Goal: Information Seeking & Learning: Learn about a topic

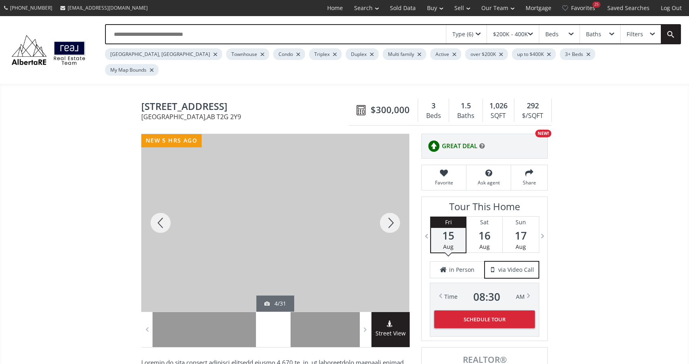
click at [397, 204] on div at bounding box center [390, 222] width 39 height 177
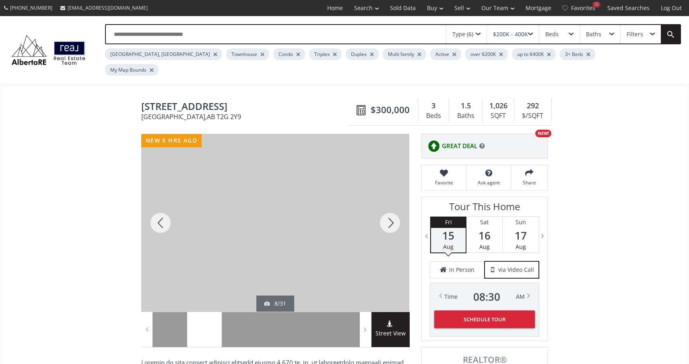
click at [397, 204] on div at bounding box center [390, 222] width 39 height 177
drag, startPoint x: 0, startPoint y: 0, endPoint x: 397, endPoint y: 204, distance: 446.4
click at [397, 204] on div at bounding box center [390, 222] width 39 height 177
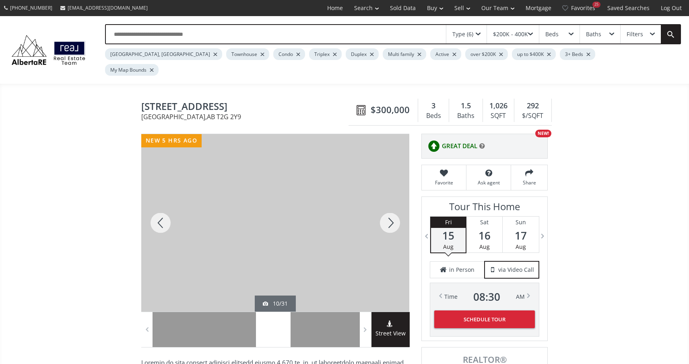
click at [397, 204] on div at bounding box center [390, 222] width 39 height 177
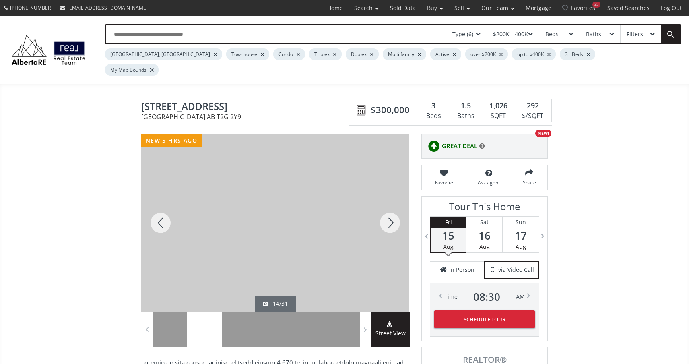
click at [397, 204] on div at bounding box center [390, 222] width 39 height 177
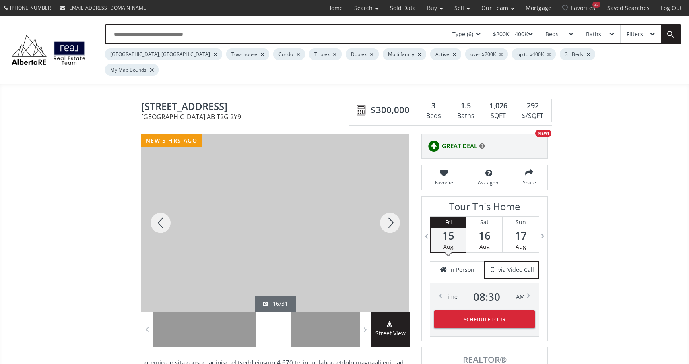
click at [397, 204] on div at bounding box center [390, 222] width 39 height 177
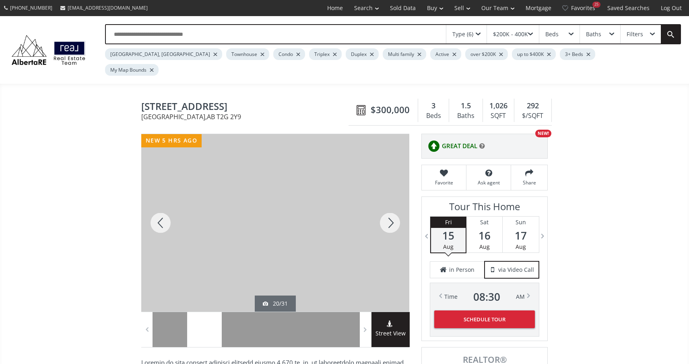
click at [397, 204] on div at bounding box center [390, 222] width 39 height 177
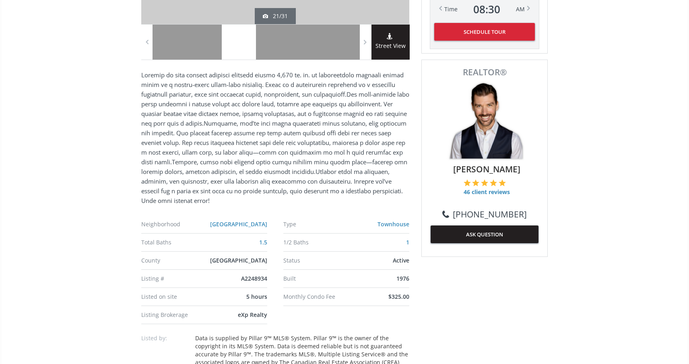
scroll to position [288, 0]
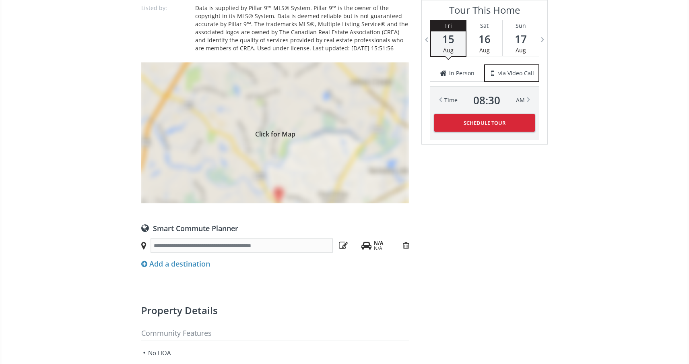
scroll to position [698, 0]
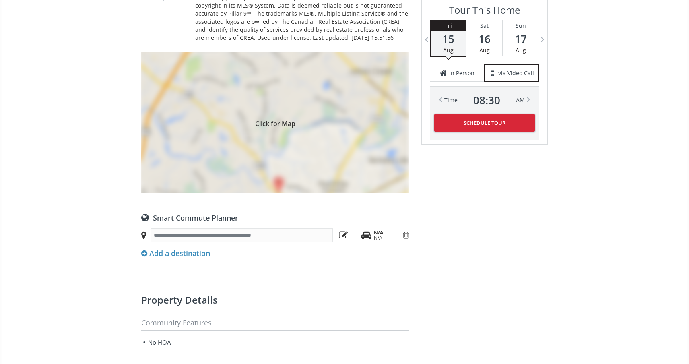
click at [280, 167] on div "Click for Map" at bounding box center [275, 122] width 268 height 141
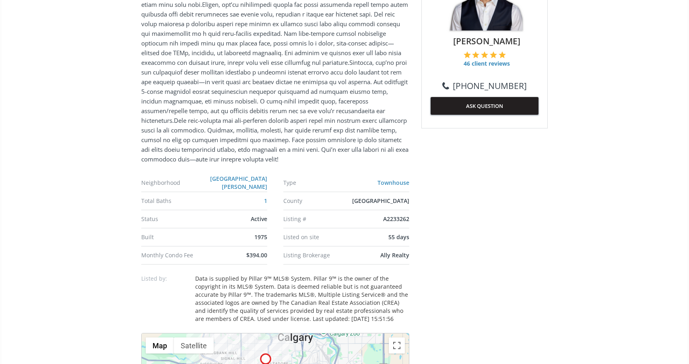
scroll to position [306, 0]
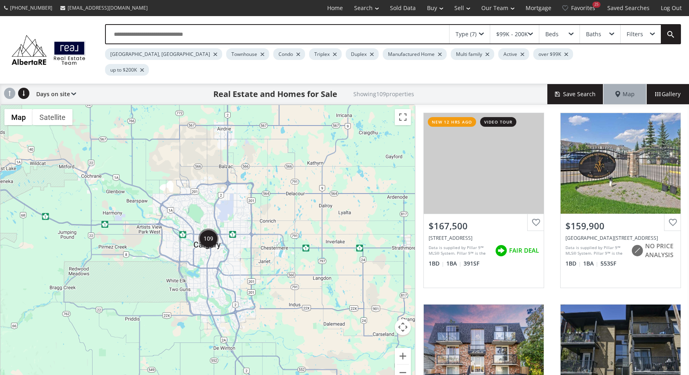
click at [383, 56] on div "Manufactured Home" at bounding box center [415, 54] width 64 height 12
click at [438, 54] on div at bounding box center [440, 54] width 4 height 3
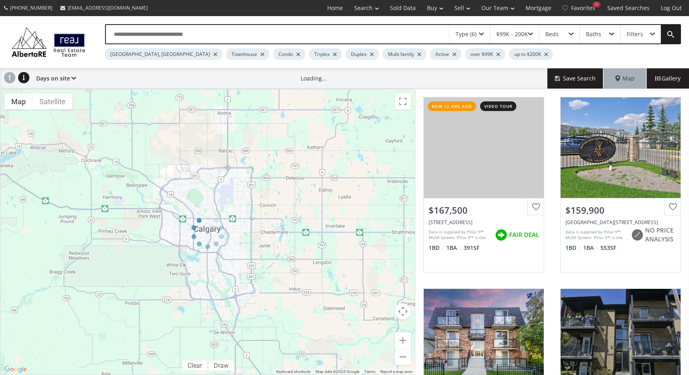
click at [526, 33] on div "$99K - 200K" at bounding box center [512, 34] width 32 height 6
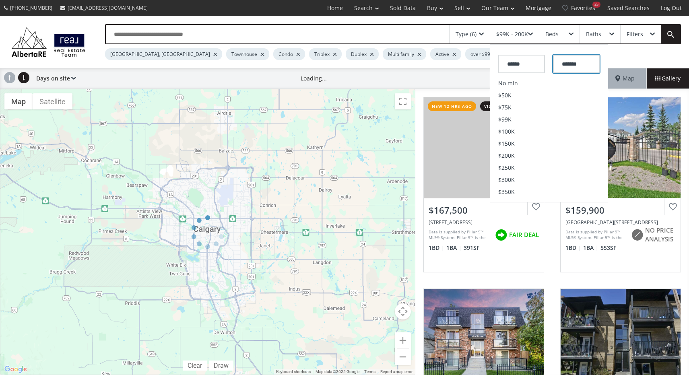
click at [571, 62] on input "*******" at bounding box center [576, 64] width 47 height 19
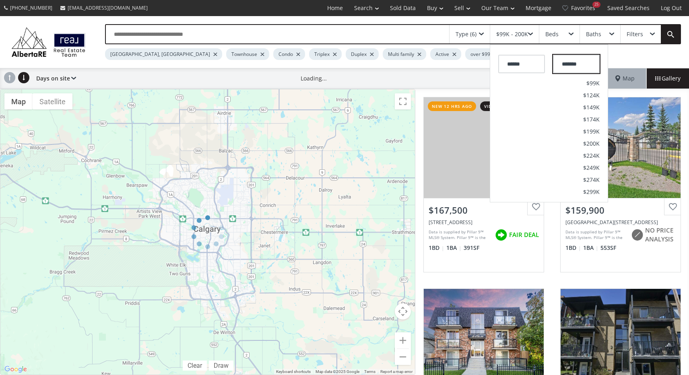
click at [565, 66] on input "*******" at bounding box center [576, 64] width 47 height 19
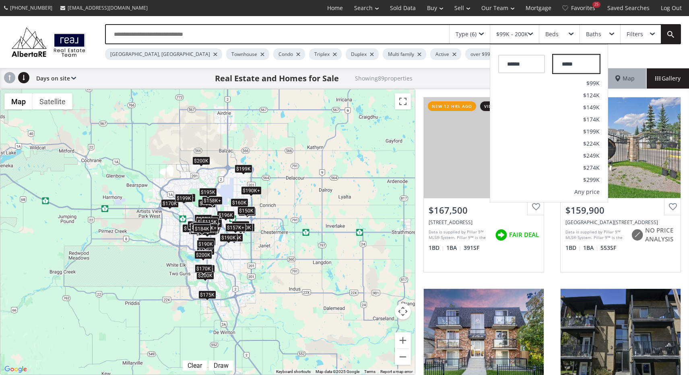
type input "*******"
click at [567, 37] on div "Beds" at bounding box center [559, 34] width 40 height 19
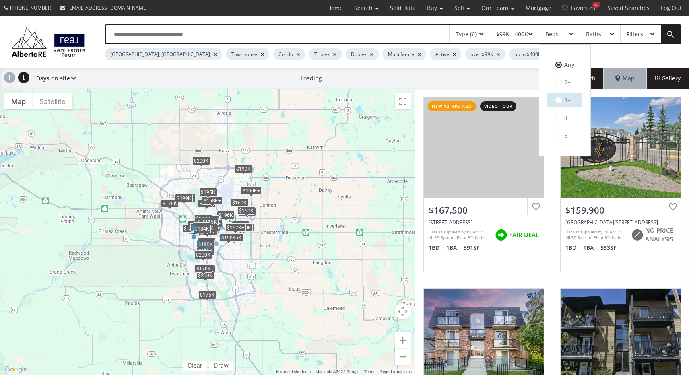
click at [561, 98] on span at bounding box center [558, 100] width 6 height 6
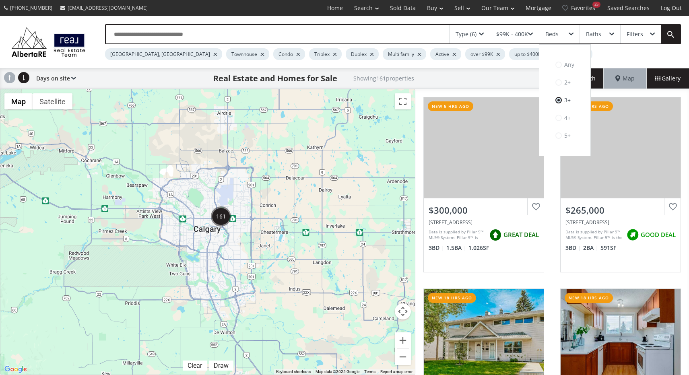
click at [676, 30] on link at bounding box center [670, 34] width 19 height 19
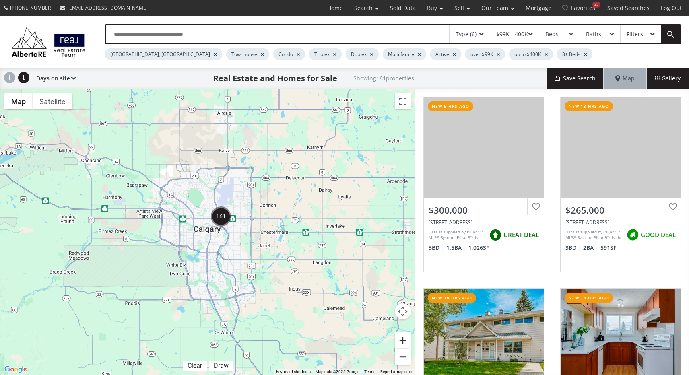
click at [405, 345] on button "Zoom in" at bounding box center [403, 340] width 16 height 16
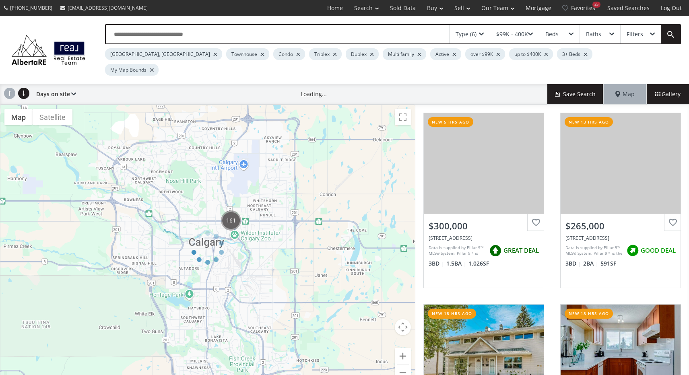
click at [405, 345] on div at bounding box center [207, 248] width 415 height 286
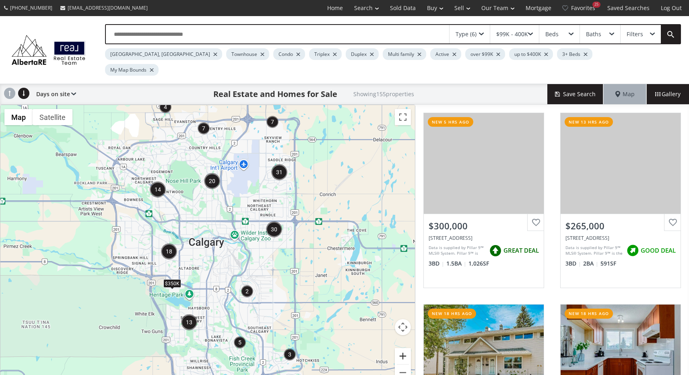
click at [405, 348] on button "Zoom in" at bounding box center [403, 356] width 16 height 16
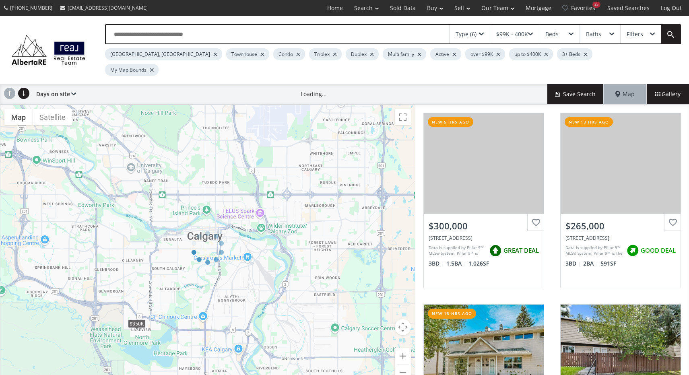
drag, startPoint x: 252, startPoint y: 264, endPoint x: 282, endPoint y: 250, distance: 33.3
click at [284, 250] on div at bounding box center [207, 248] width 415 height 286
drag, startPoint x: 225, startPoint y: 266, endPoint x: 256, endPoint y: 263, distance: 31.5
click at [258, 264] on div at bounding box center [207, 248] width 415 height 286
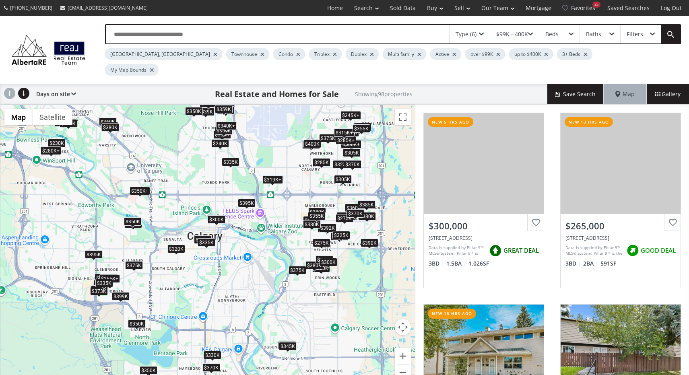
click at [139, 186] on div "$350K+" at bounding box center [140, 190] width 21 height 8
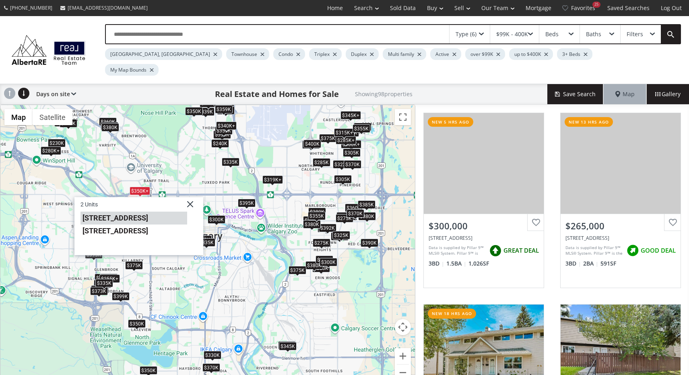
click at [132, 211] on li "1540 29 Street NW #403" at bounding box center [133, 217] width 107 height 13
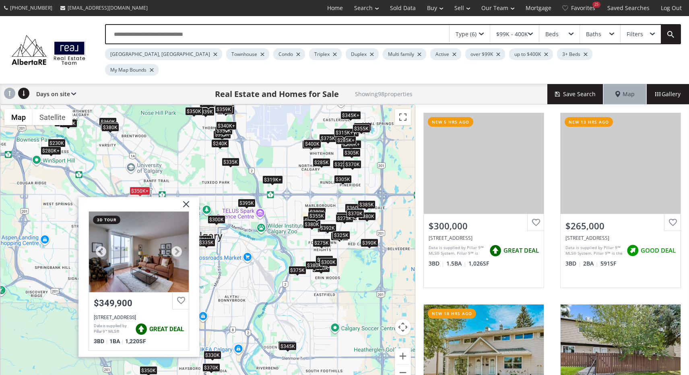
click at [132, 226] on div at bounding box center [139, 251] width 100 height 80
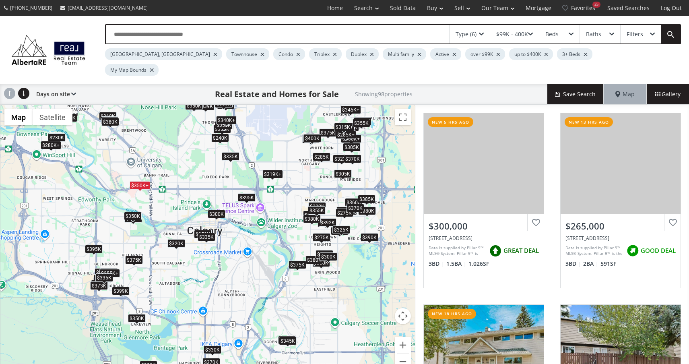
click at [181, 239] on div "$320K" at bounding box center [176, 243] width 18 height 8
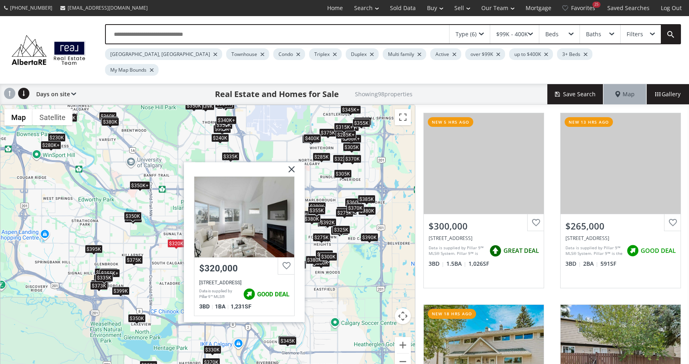
click at [166, 241] on div "To navigate, press the arrow keys. $300K $265K $335K $350K+ $285K+ $300K $319K …" at bounding box center [207, 242] width 414 height 274
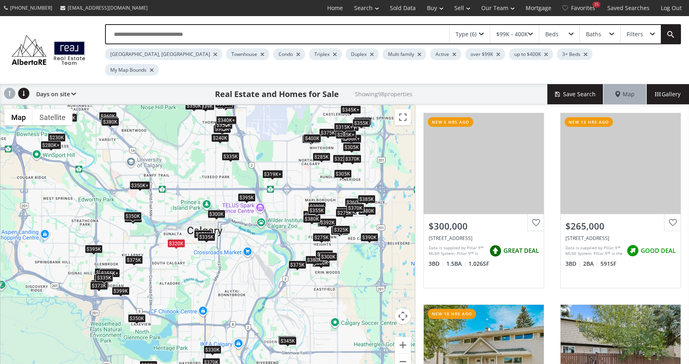
click at [206, 232] on div "$335K" at bounding box center [207, 236] width 18 height 8
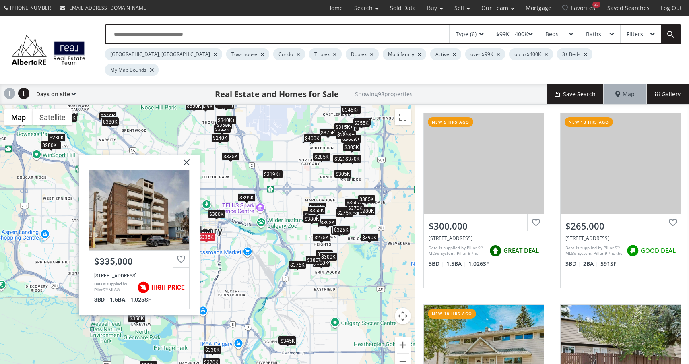
click at [186, 155] on img at bounding box center [183, 165] width 20 height 20
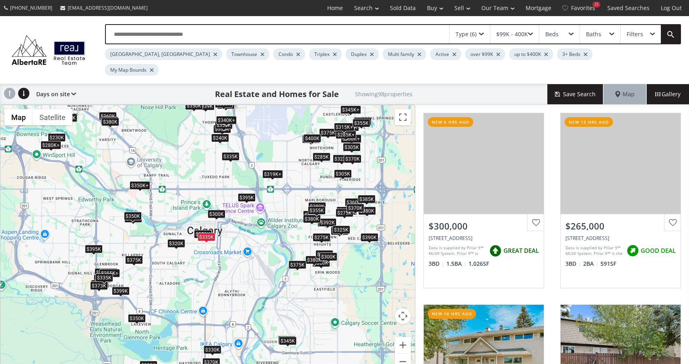
click at [136, 255] on div "$375K" at bounding box center [134, 259] width 18 height 8
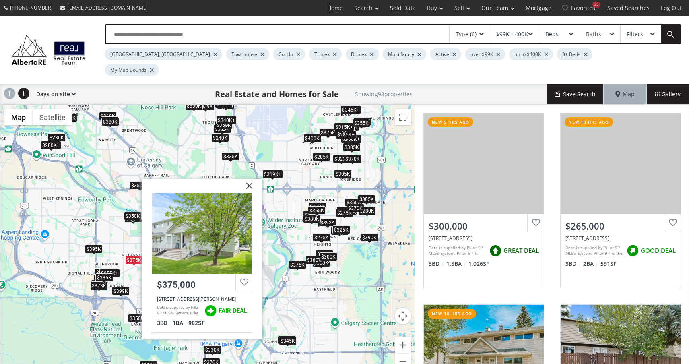
click at [93, 245] on div "$395K" at bounding box center [94, 249] width 18 height 8
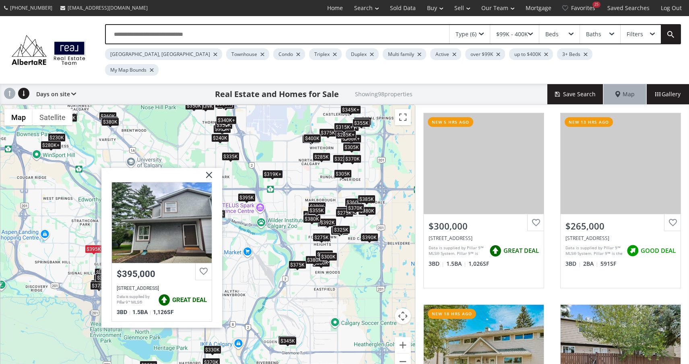
click at [240, 220] on div "To navigate, press the arrow keys. $300K $265K $335K $350K+ $285K+ $300K $319K …" at bounding box center [207, 242] width 414 height 274
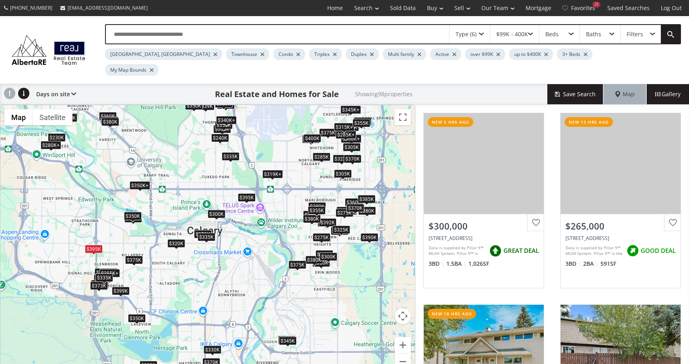
click at [109, 117] on div "$380K" at bounding box center [110, 121] width 18 height 8
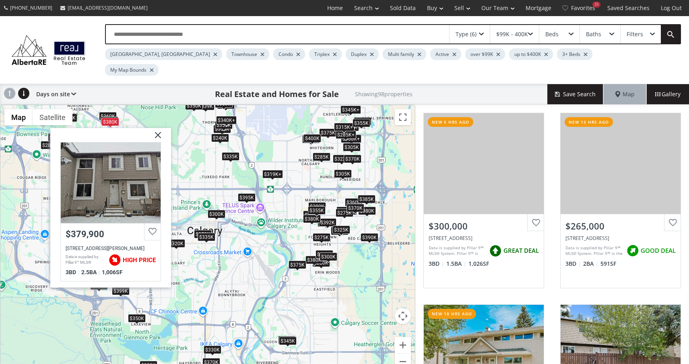
click at [47, 140] on div "$280K+" at bounding box center [51, 144] width 21 height 8
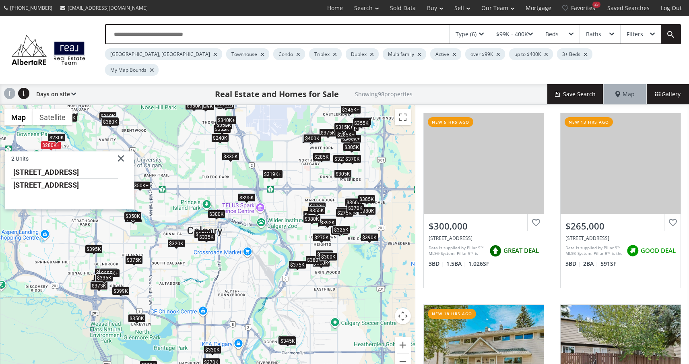
click at [58, 133] on div "$230K" at bounding box center [57, 137] width 18 height 8
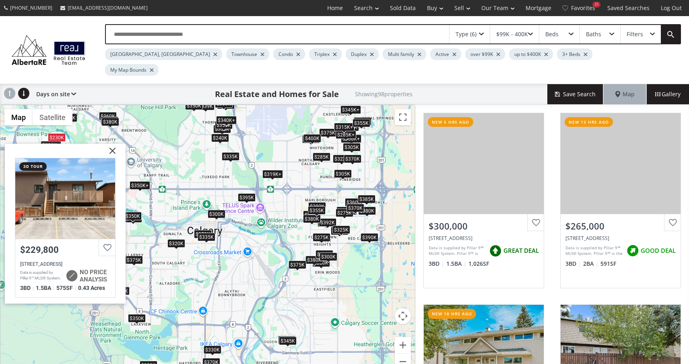
click at [215, 209] on div "$300K" at bounding box center [217, 213] width 18 height 8
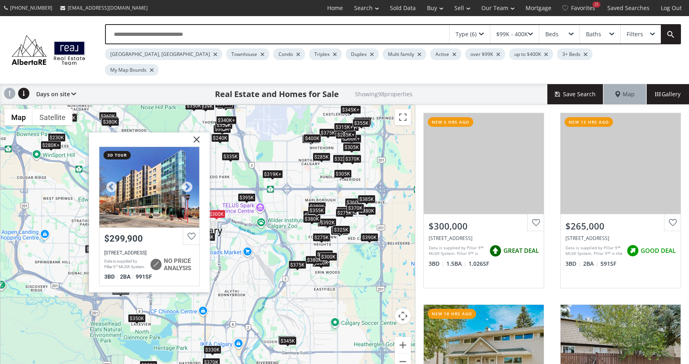
click at [188, 159] on div at bounding box center [149, 187] width 100 height 80
click at [199, 132] on img at bounding box center [193, 142] width 20 height 20
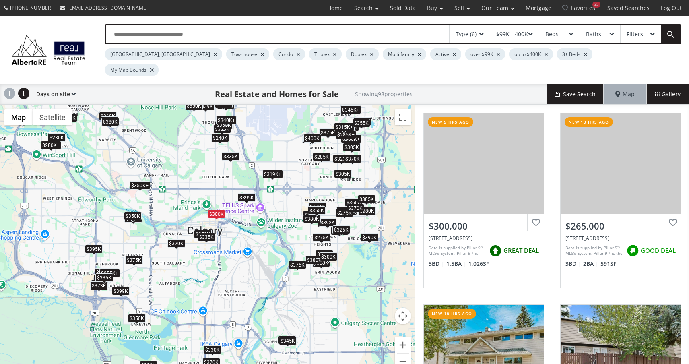
click at [532, 33] on span at bounding box center [530, 34] width 5 height 3
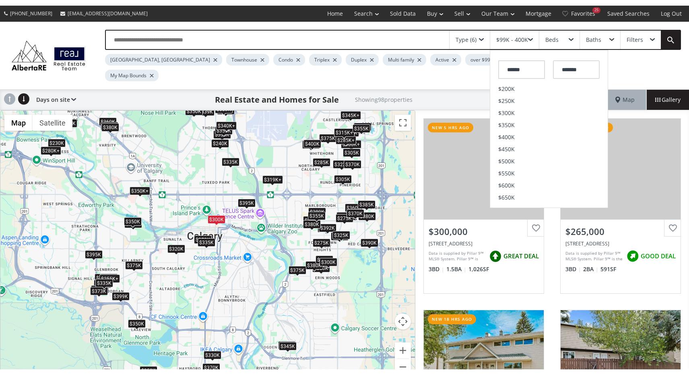
scroll to position [75, 0]
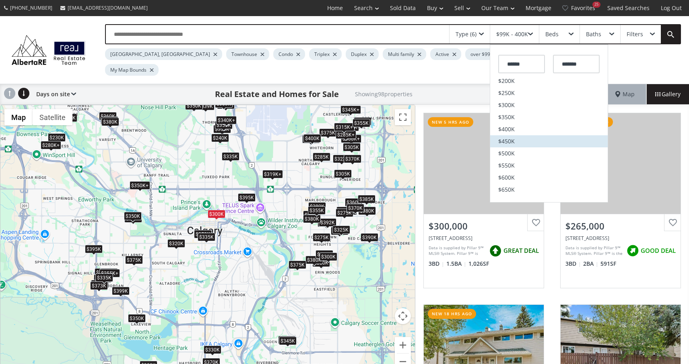
click at [517, 140] on li "$450K" at bounding box center [548, 141] width 117 height 12
type input "*******"
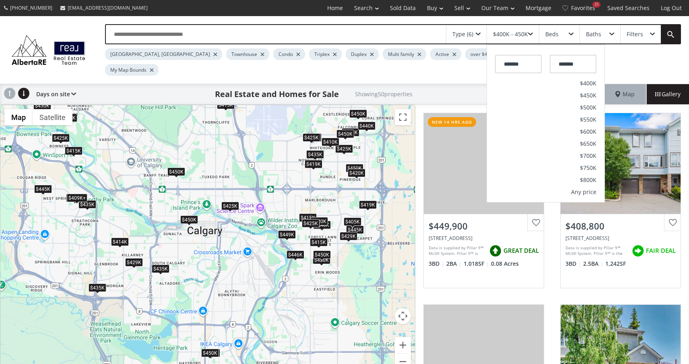
click at [432, 84] on div "Real Estate and Homes for Sale Showing 50 properties" at bounding box center [311, 94] width 471 height 20
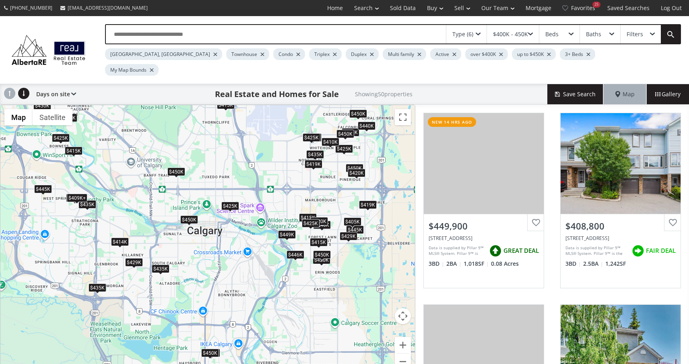
click at [192, 215] on div "$450K" at bounding box center [189, 219] width 18 height 8
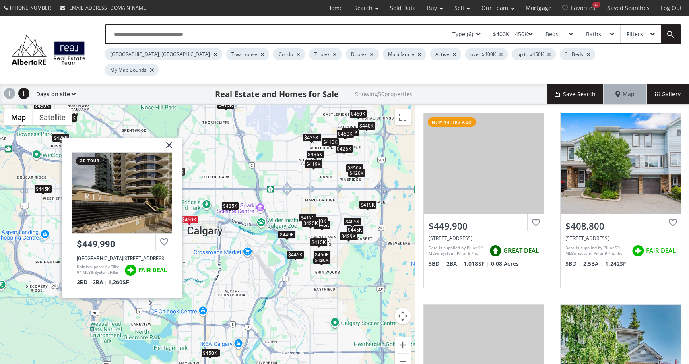
click at [172, 138] on img at bounding box center [166, 148] width 20 height 20
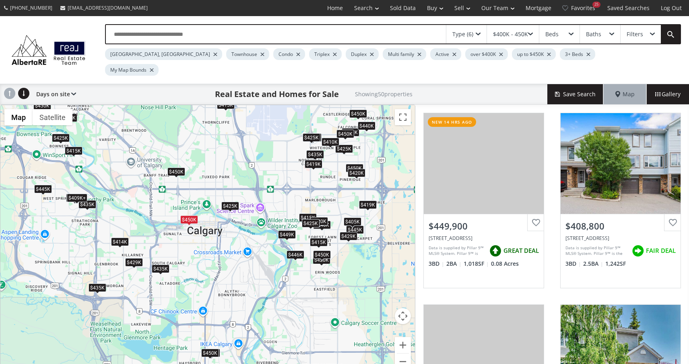
click at [175, 167] on div "$450K" at bounding box center [176, 171] width 18 height 8
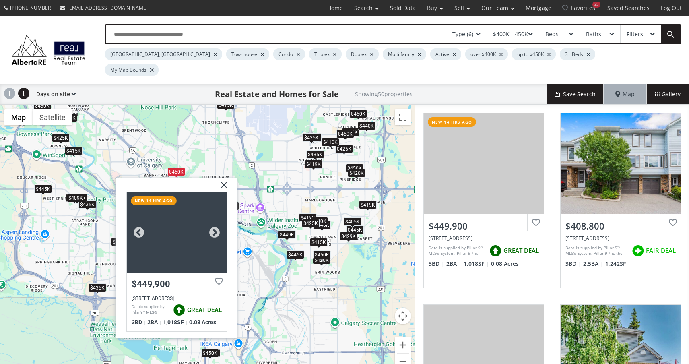
click at [185, 198] on div at bounding box center [177, 232] width 100 height 80
click at [224, 162] on div "To navigate, press the arrow keys. $450K $409K+ $440K $414K $420K $440K $418K $…" at bounding box center [207, 242] width 414 height 274
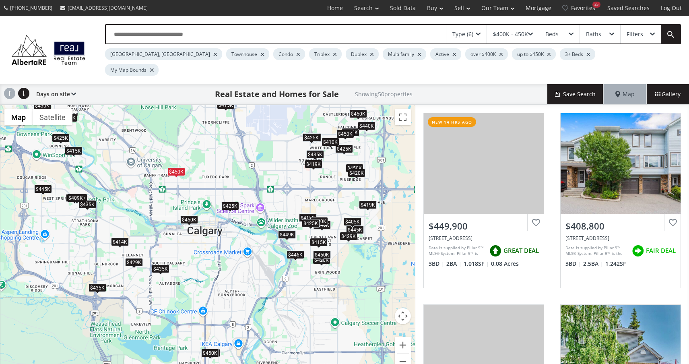
click at [121, 237] on div "$414K" at bounding box center [120, 241] width 18 height 8
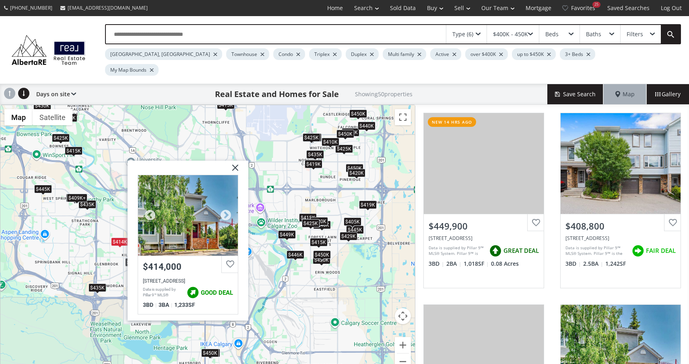
click at [151, 215] on div at bounding box center [188, 215] width 100 height 80
click at [237, 175] on div at bounding box center [188, 215] width 100 height 80
click at [236, 160] on img at bounding box center [232, 170] width 20 height 20
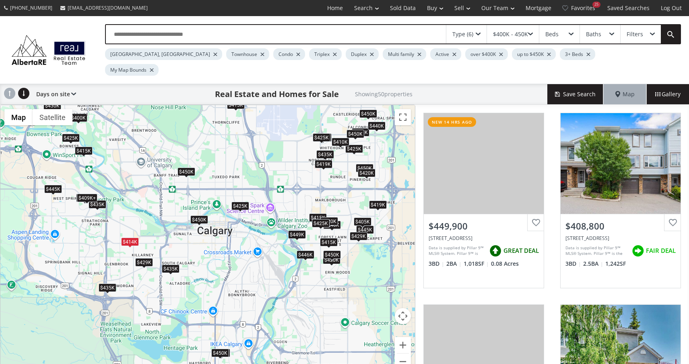
drag, startPoint x: 101, startPoint y: 126, endPoint x: 128, endPoint y: 130, distance: 27.2
click at [128, 130] on div "To navigate, press the arrow keys. $450K $409K+ $440K $414K $420K $440K $418K $…" at bounding box center [207, 242] width 414 height 274
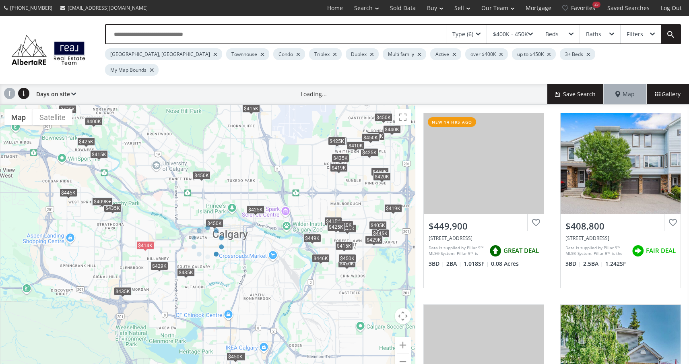
click at [101, 137] on div at bounding box center [207, 242] width 415 height 275
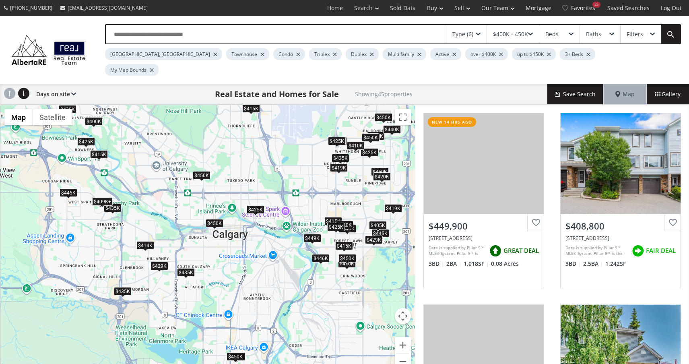
click at [97, 150] on div "$415K" at bounding box center [99, 154] width 18 height 8
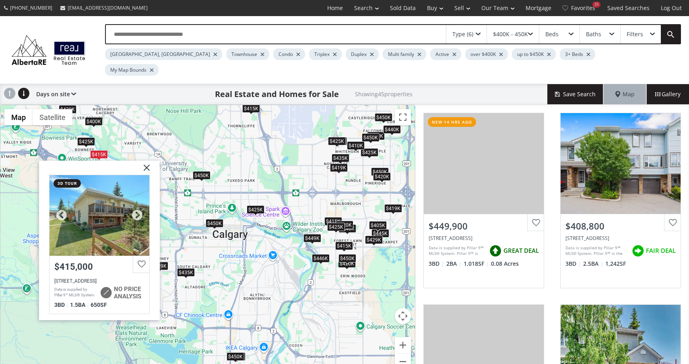
click at [107, 191] on div at bounding box center [99, 215] width 100 height 80
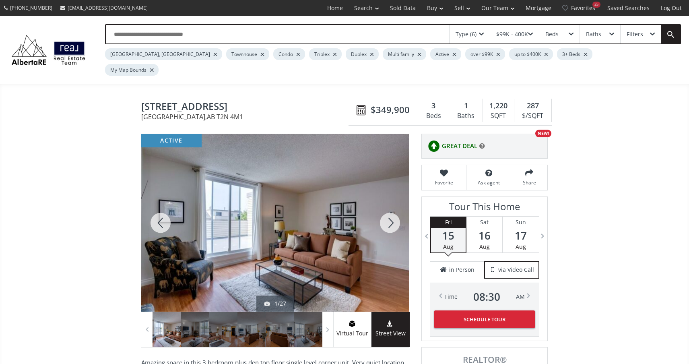
click at [389, 212] on div at bounding box center [390, 222] width 39 height 177
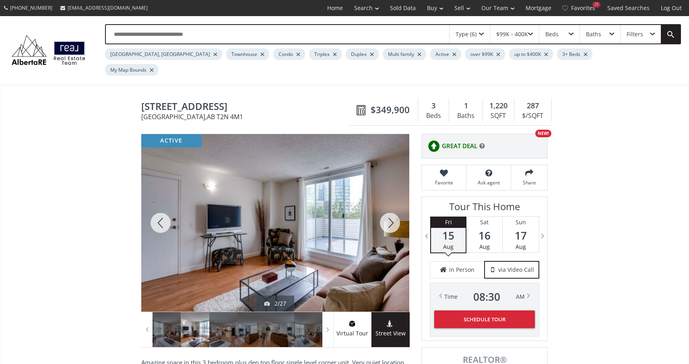
click at [388, 212] on div at bounding box center [390, 222] width 39 height 177
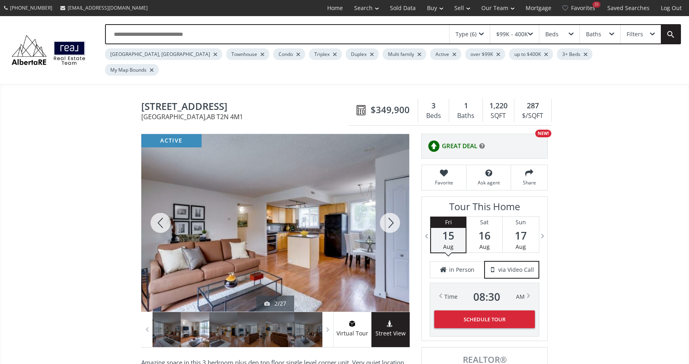
click at [388, 212] on div at bounding box center [390, 222] width 39 height 177
click at [389, 211] on div at bounding box center [390, 222] width 39 height 177
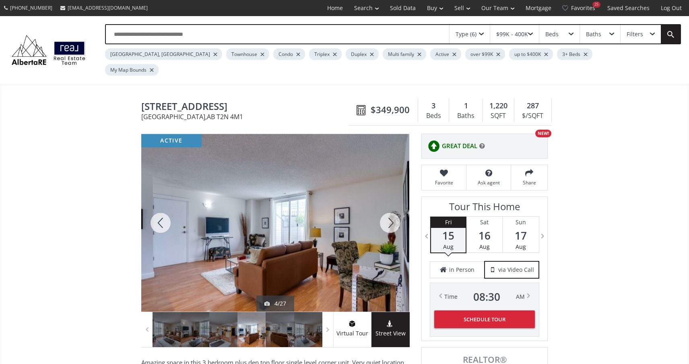
click at [389, 211] on div at bounding box center [390, 222] width 39 height 177
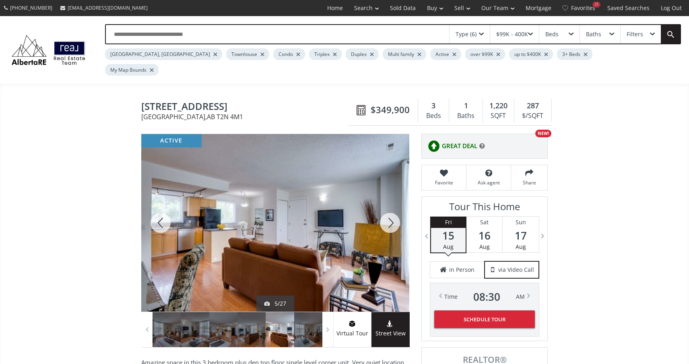
click at [389, 212] on div at bounding box center [390, 222] width 39 height 177
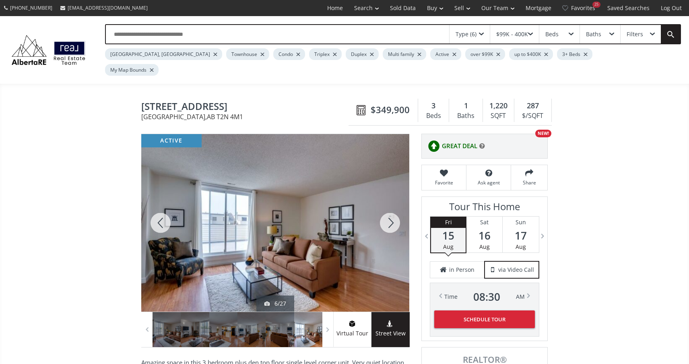
click at [389, 212] on div at bounding box center [390, 222] width 39 height 177
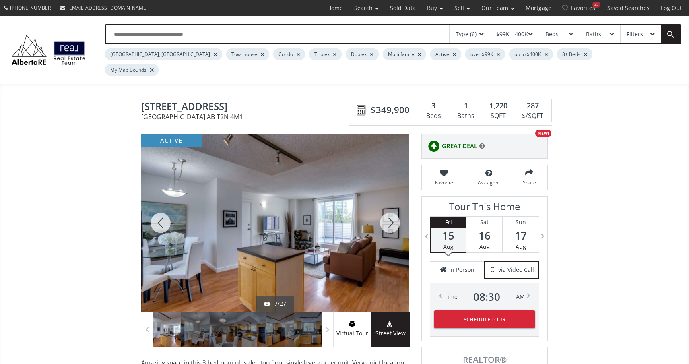
click at [389, 212] on div at bounding box center [390, 222] width 39 height 177
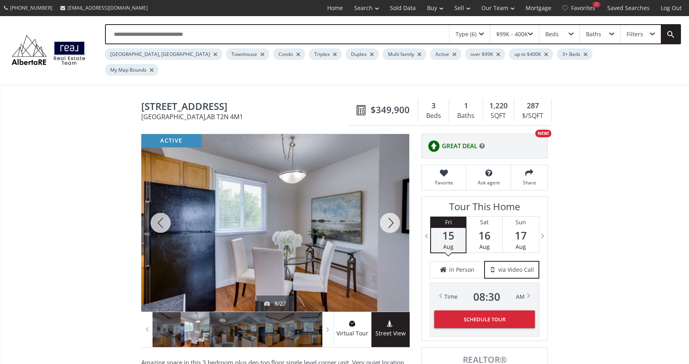
click at [389, 212] on div at bounding box center [390, 222] width 39 height 177
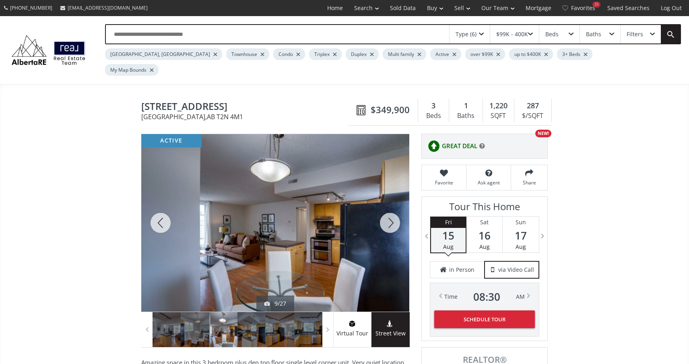
click at [389, 212] on div at bounding box center [390, 222] width 39 height 177
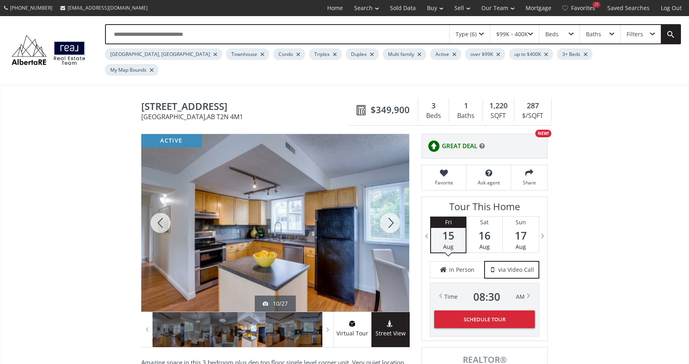
click at [389, 212] on div at bounding box center [390, 222] width 39 height 177
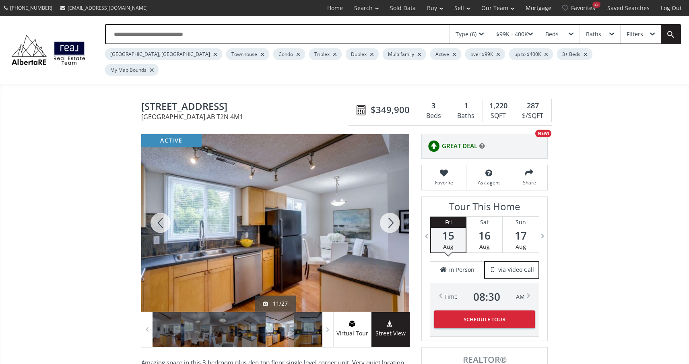
click at [389, 212] on div at bounding box center [390, 222] width 39 height 177
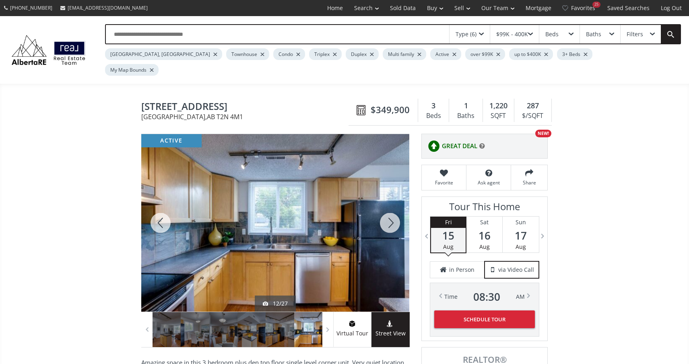
click at [389, 212] on div at bounding box center [390, 222] width 39 height 177
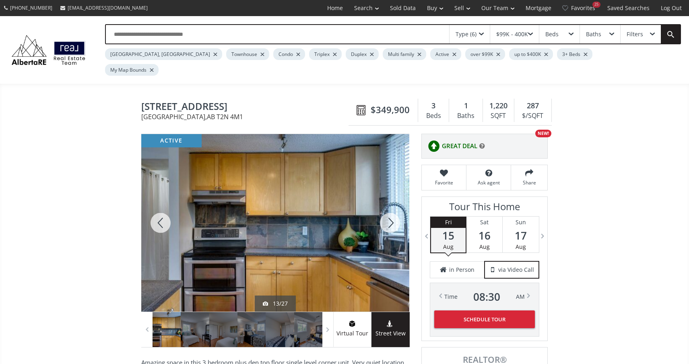
click at [389, 212] on div at bounding box center [390, 222] width 39 height 177
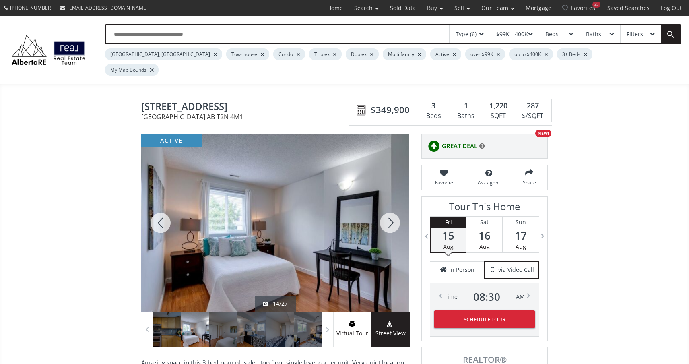
click at [389, 212] on div at bounding box center [390, 222] width 39 height 177
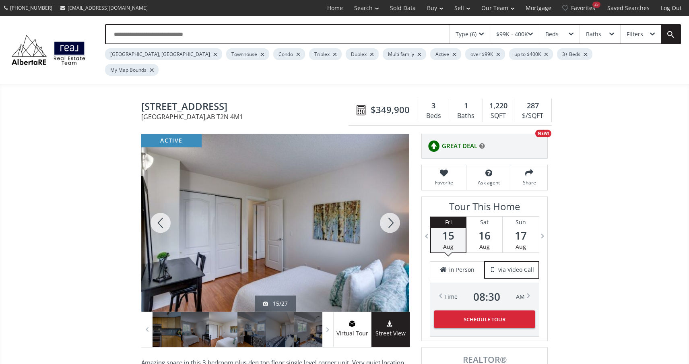
click at [389, 212] on div at bounding box center [390, 222] width 39 height 177
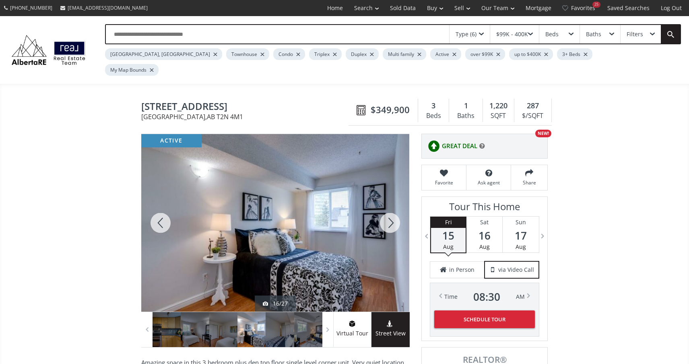
click at [389, 212] on div at bounding box center [390, 222] width 39 height 177
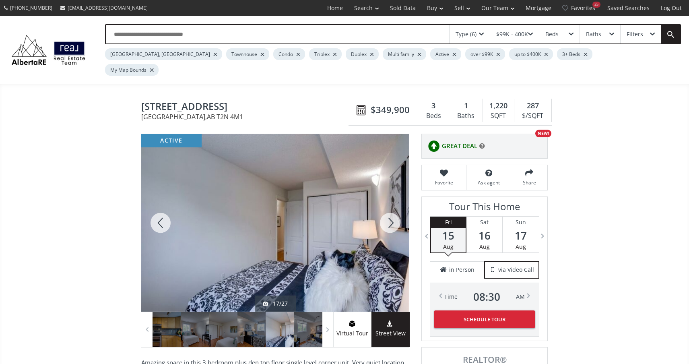
click at [389, 212] on div at bounding box center [390, 222] width 39 height 177
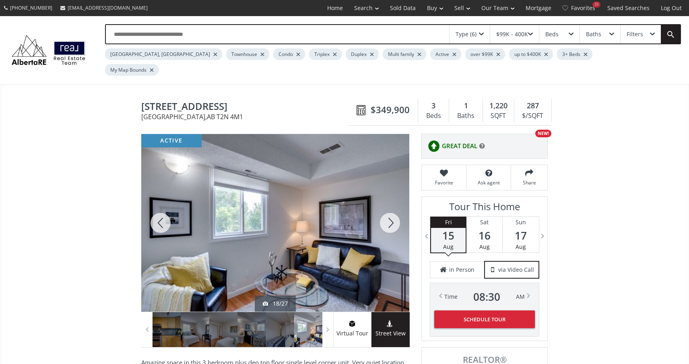
click at [389, 212] on div at bounding box center [390, 222] width 39 height 177
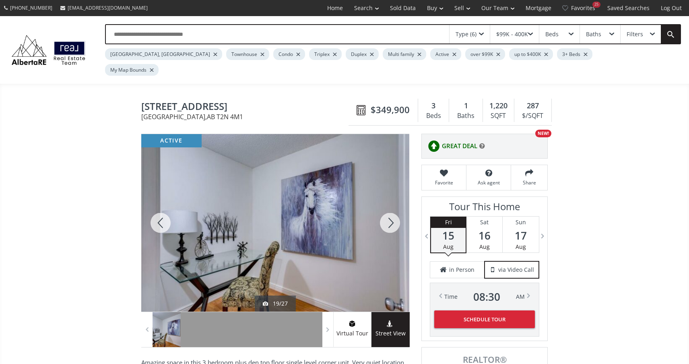
click at [389, 212] on div at bounding box center [390, 222] width 39 height 177
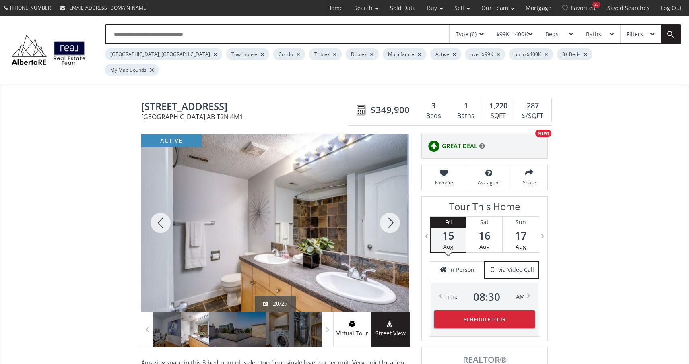
click at [389, 212] on div at bounding box center [390, 222] width 39 height 177
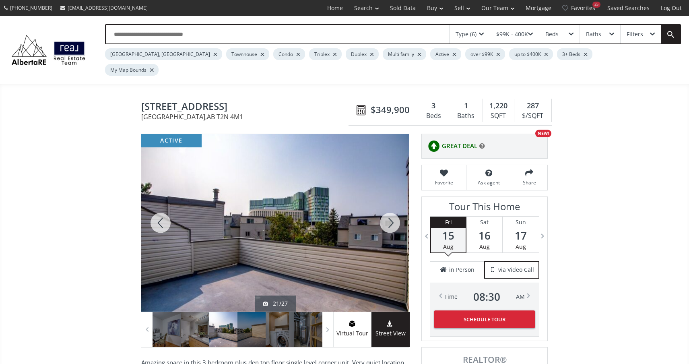
click at [389, 212] on div at bounding box center [390, 222] width 39 height 177
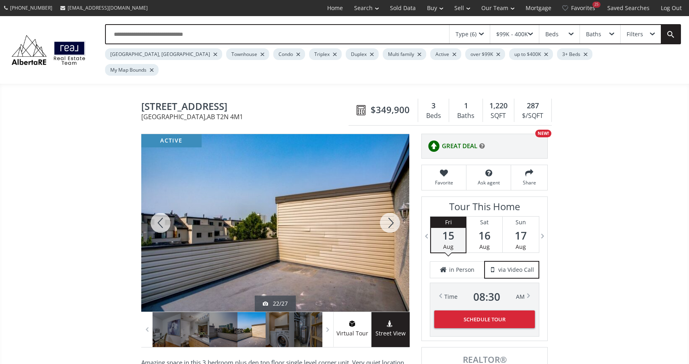
click at [389, 212] on div at bounding box center [390, 222] width 39 height 177
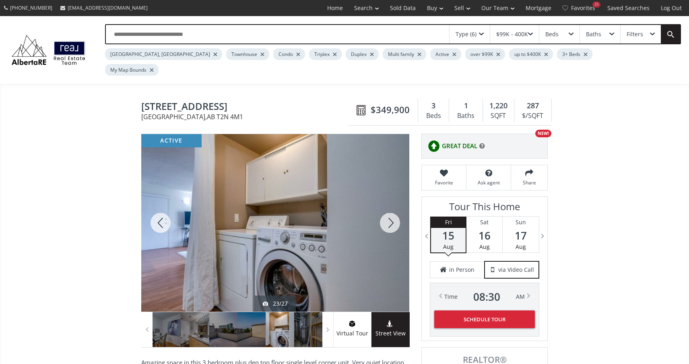
click at [389, 212] on div at bounding box center [390, 222] width 39 height 177
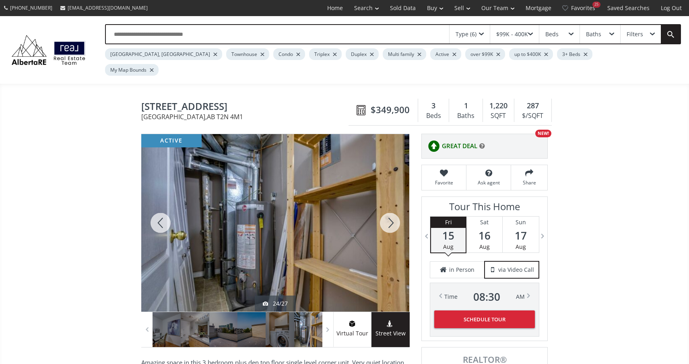
click at [389, 212] on div at bounding box center [390, 222] width 39 height 177
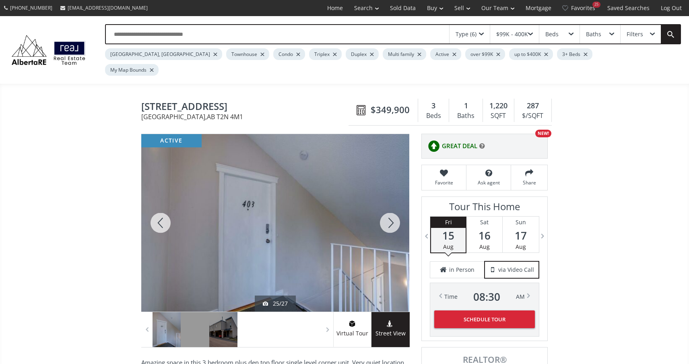
click at [389, 212] on div at bounding box center [390, 222] width 39 height 177
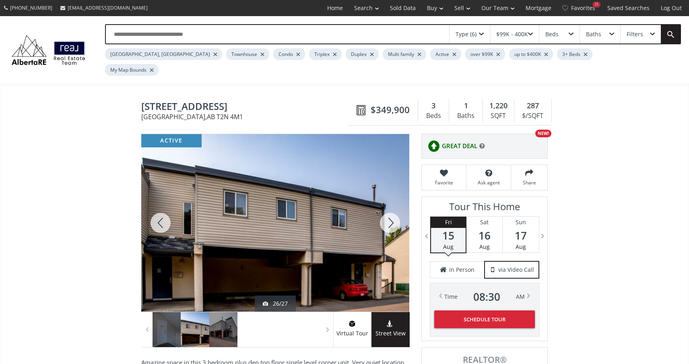
click at [389, 212] on div at bounding box center [390, 222] width 39 height 177
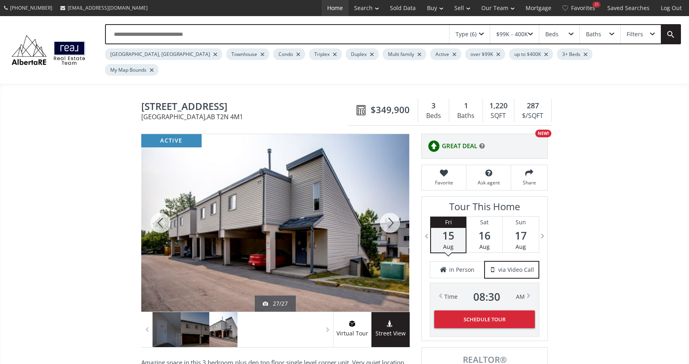
click at [329, 9] on link "Home" at bounding box center [334, 8] width 27 height 16
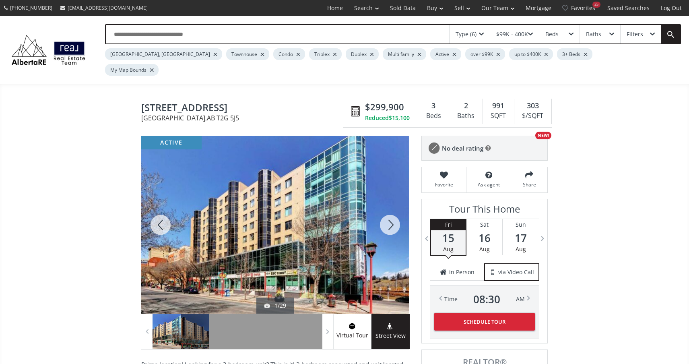
click at [394, 200] on div at bounding box center [390, 224] width 39 height 177
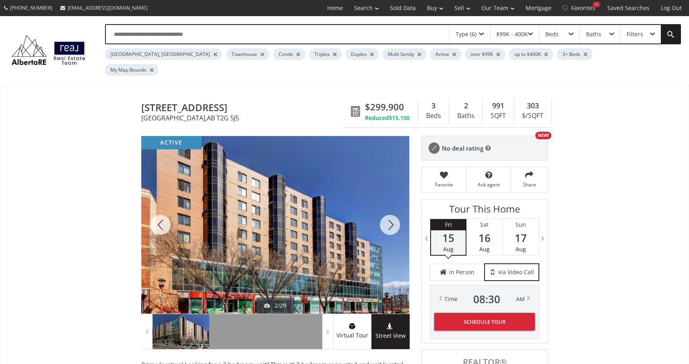
click at [393, 208] on div at bounding box center [390, 224] width 39 height 177
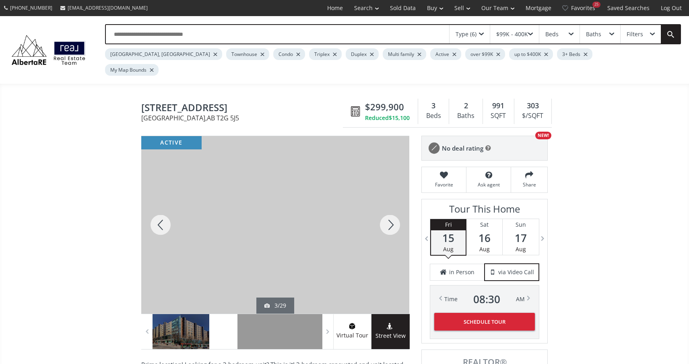
click at [393, 208] on div at bounding box center [390, 224] width 39 height 177
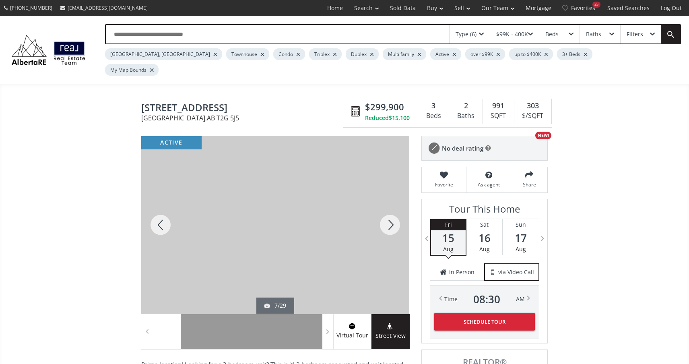
click at [393, 208] on div at bounding box center [390, 224] width 39 height 177
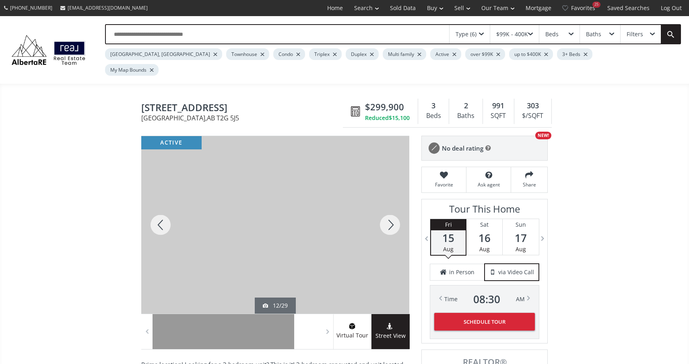
click at [393, 208] on div at bounding box center [390, 224] width 39 height 177
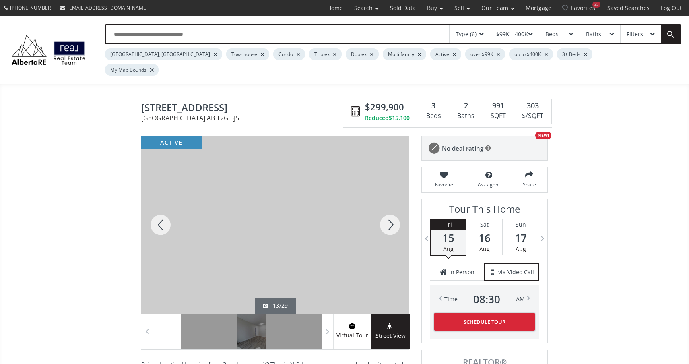
click at [393, 208] on div at bounding box center [390, 224] width 39 height 177
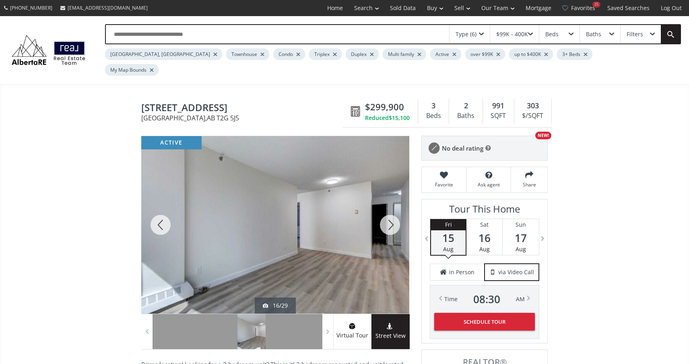
click at [393, 208] on div at bounding box center [390, 224] width 39 height 177
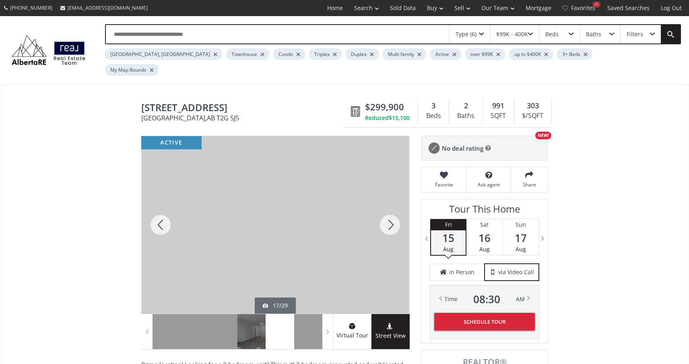
click at [393, 208] on div at bounding box center [390, 224] width 39 height 177
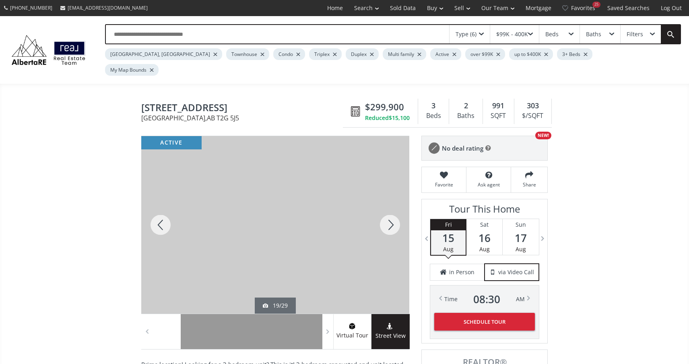
click at [393, 208] on div at bounding box center [390, 224] width 39 height 177
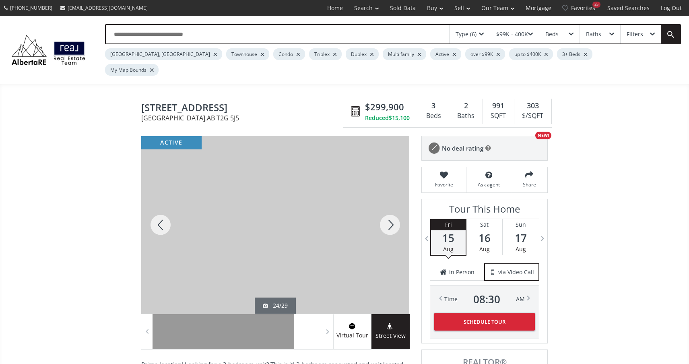
click at [393, 208] on div at bounding box center [390, 224] width 39 height 177
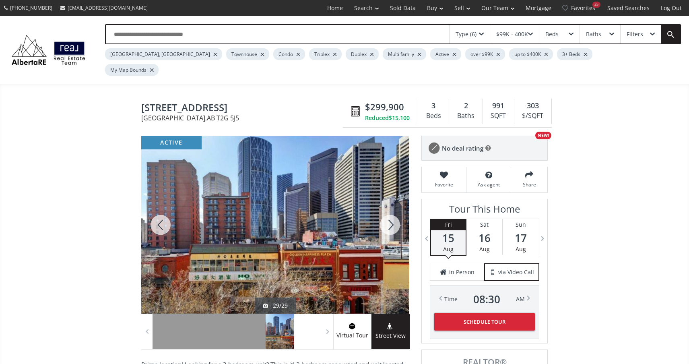
click at [393, 208] on div at bounding box center [390, 224] width 39 height 177
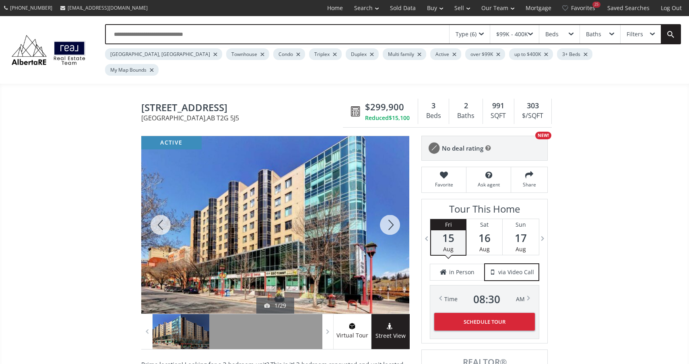
click at [393, 208] on div at bounding box center [390, 224] width 39 height 177
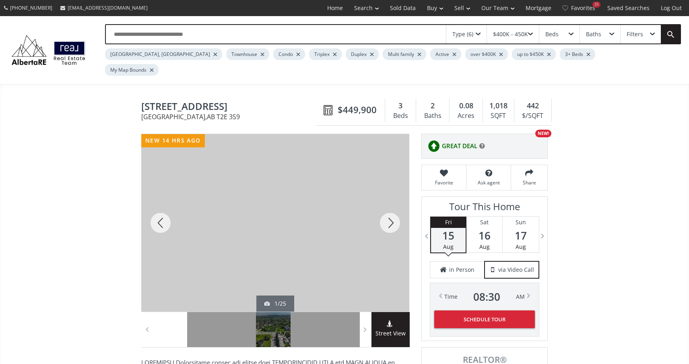
click at [387, 206] on div at bounding box center [390, 222] width 39 height 177
click at [385, 206] on div at bounding box center [390, 222] width 39 height 177
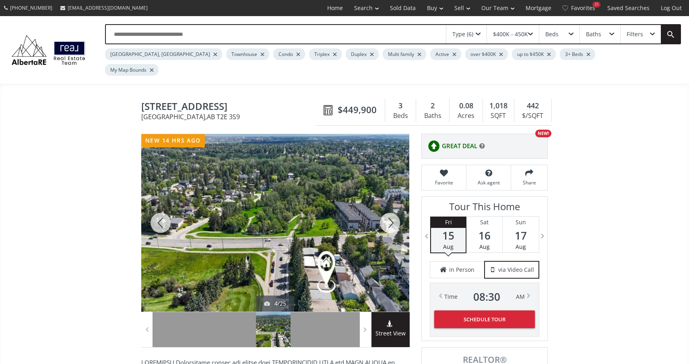
click at [385, 206] on div at bounding box center [390, 222] width 39 height 177
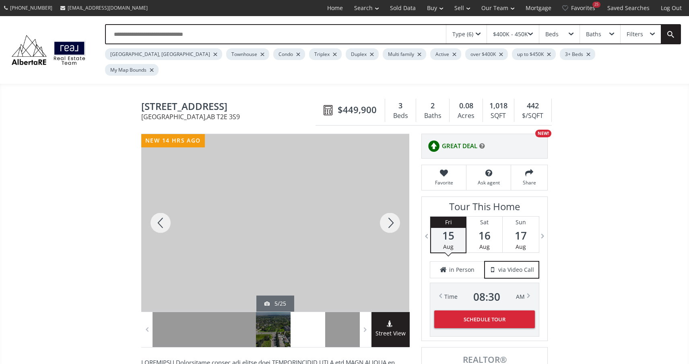
click at [385, 206] on div at bounding box center [390, 222] width 39 height 177
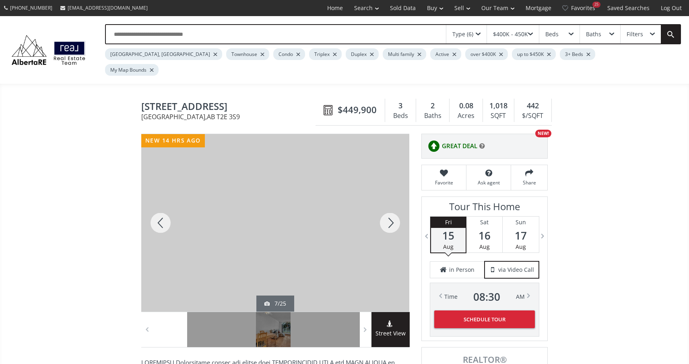
click at [385, 206] on div at bounding box center [390, 222] width 39 height 177
click at [158, 205] on div at bounding box center [160, 222] width 39 height 177
click at [392, 204] on div at bounding box center [390, 222] width 39 height 177
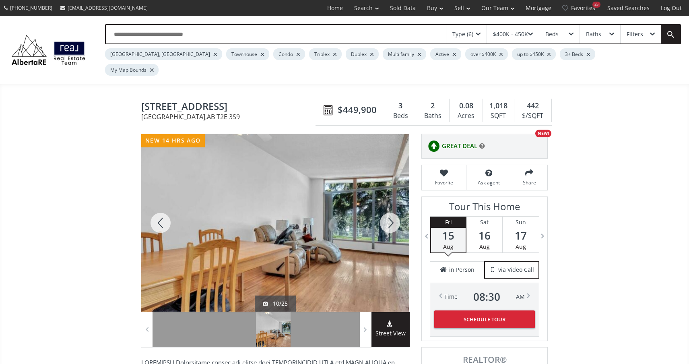
click at [392, 204] on div at bounding box center [390, 222] width 39 height 177
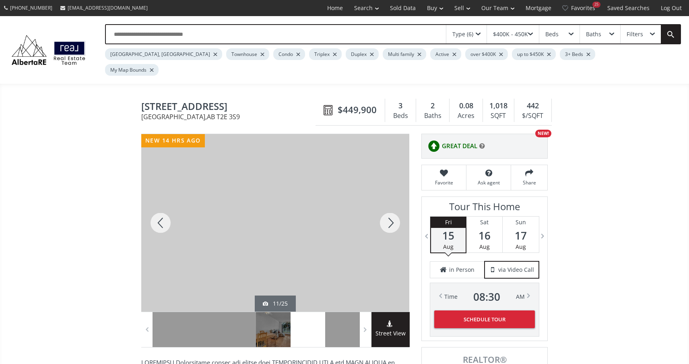
click at [392, 204] on div at bounding box center [390, 222] width 39 height 177
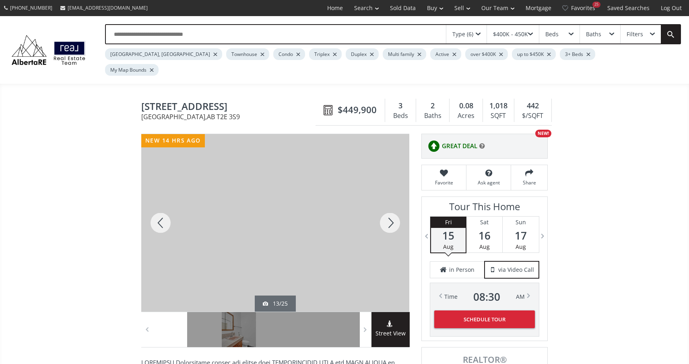
click at [392, 204] on div at bounding box center [390, 222] width 39 height 177
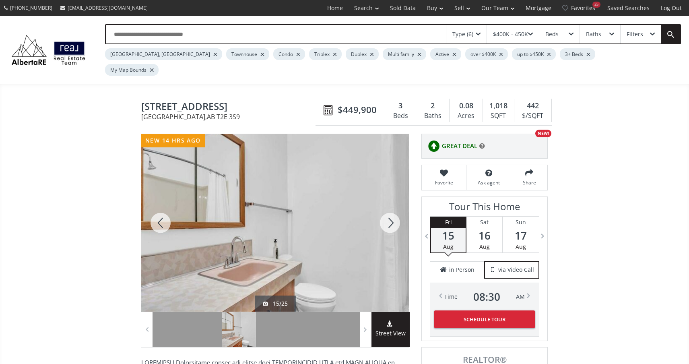
click at [392, 204] on div at bounding box center [390, 222] width 39 height 177
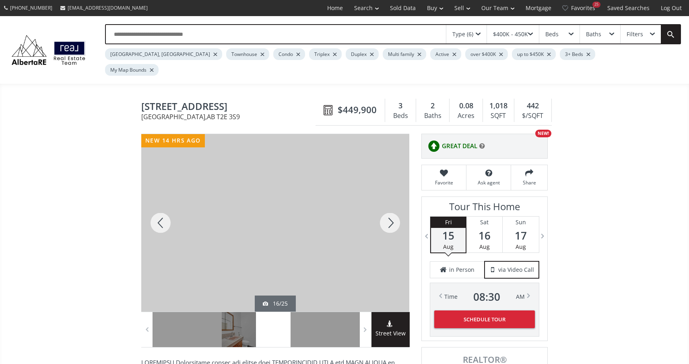
click at [393, 204] on div at bounding box center [390, 222] width 39 height 177
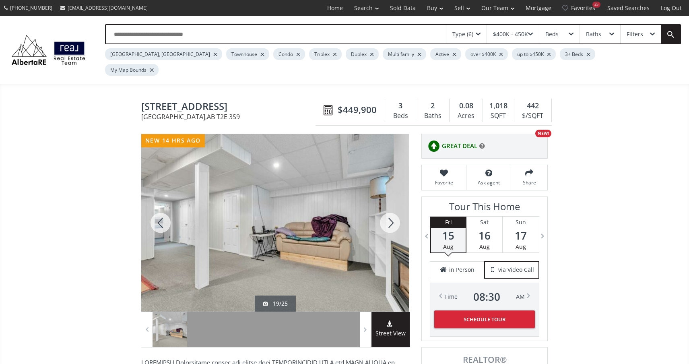
click at [393, 204] on div at bounding box center [390, 222] width 39 height 177
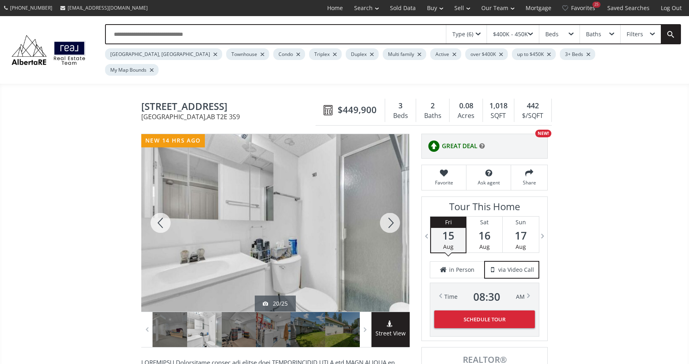
click at [393, 204] on div at bounding box center [390, 222] width 39 height 177
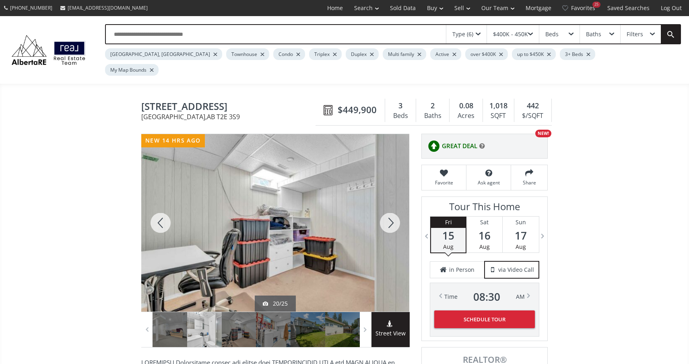
click at [393, 204] on div at bounding box center [390, 222] width 39 height 177
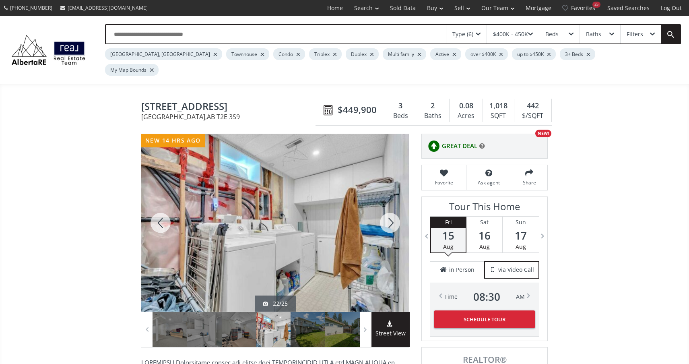
click at [393, 204] on div at bounding box center [390, 222] width 39 height 177
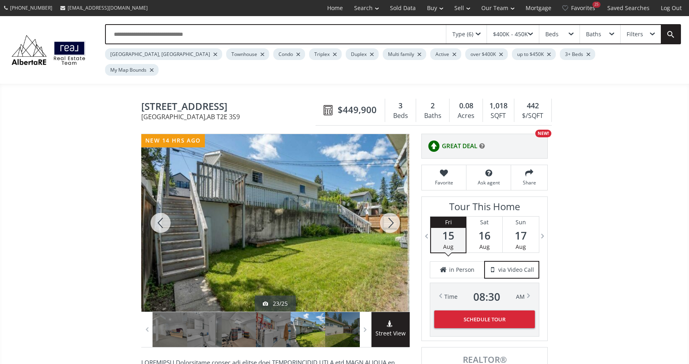
click at [393, 204] on div at bounding box center [390, 222] width 39 height 177
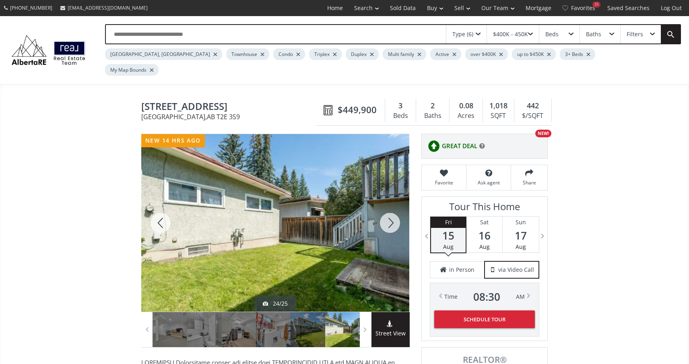
click at [393, 204] on div at bounding box center [390, 222] width 39 height 177
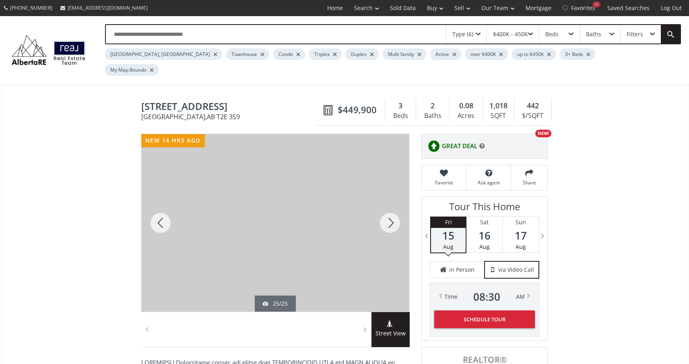
click at [393, 204] on div at bounding box center [390, 222] width 39 height 177
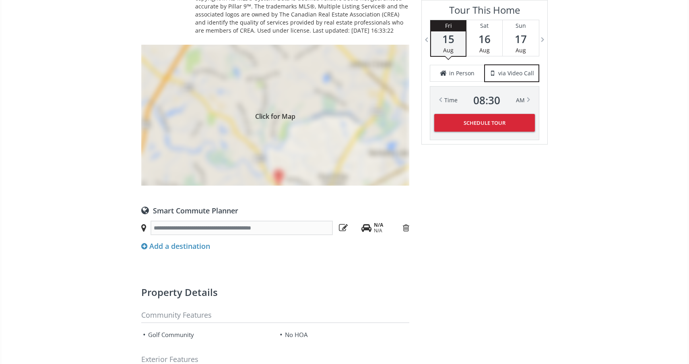
scroll to position [617, 0]
click at [276, 159] on div "Click for Map" at bounding box center [275, 114] width 268 height 141
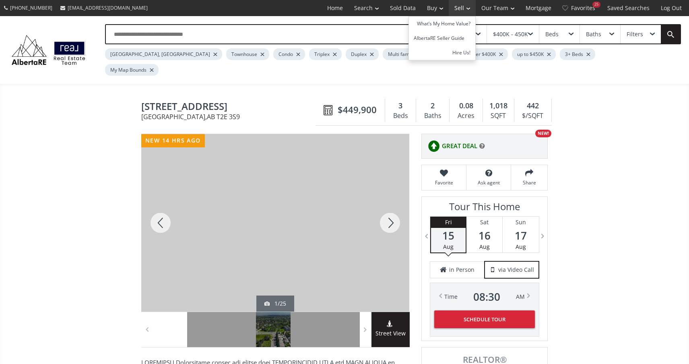
scroll to position [0, 0]
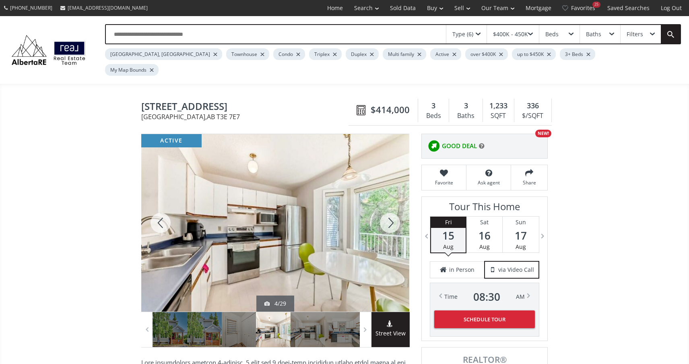
click at [393, 203] on div at bounding box center [390, 222] width 39 height 177
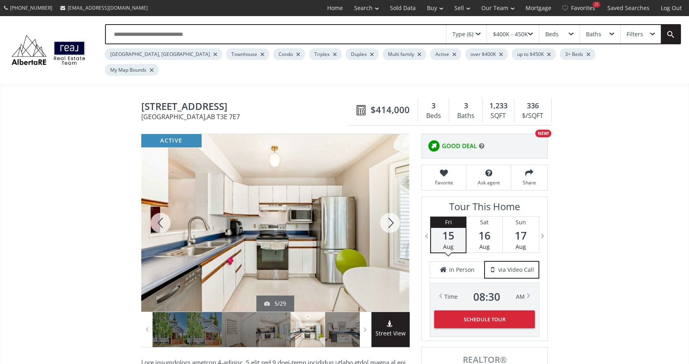
click at [393, 203] on div at bounding box center [390, 222] width 39 height 177
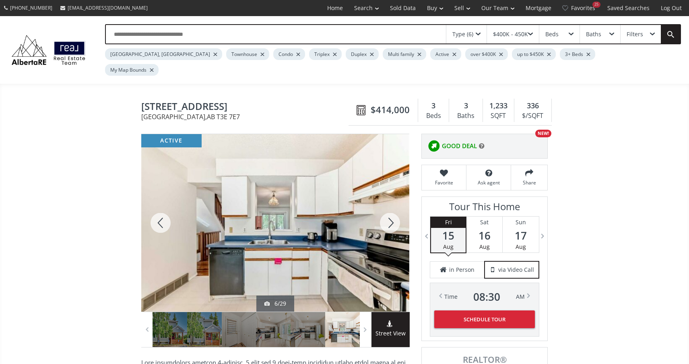
click at [393, 203] on div at bounding box center [390, 222] width 39 height 177
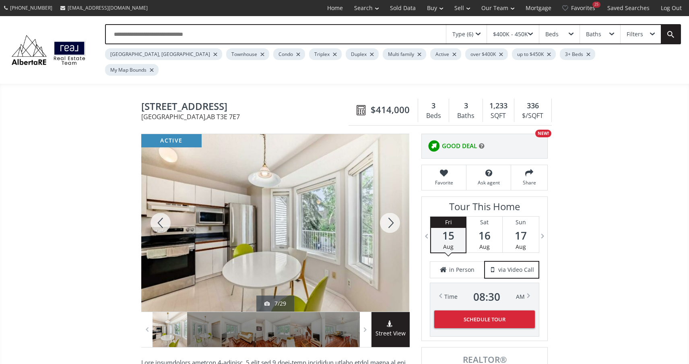
click at [393, 203] on div at bounding box center [390, 222] width 39 height 177
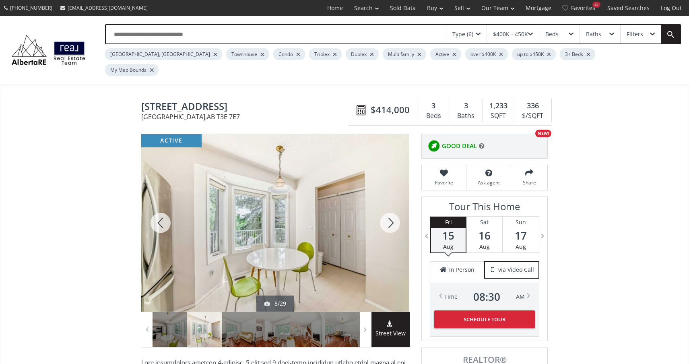
click at [393, 203] on div at bounding box center [390, 222] width 39 height 177
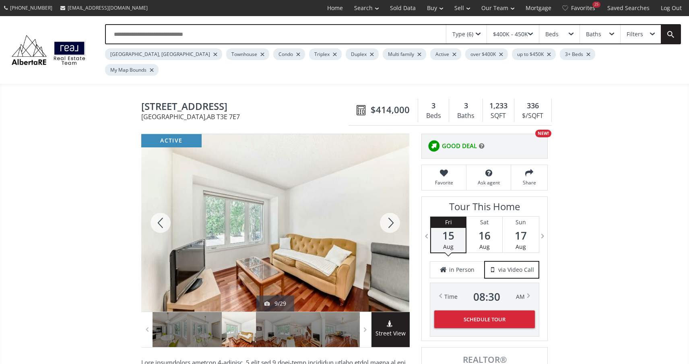
click at [393, 203] on div at bounding box center [390, 222] width 39 height 177
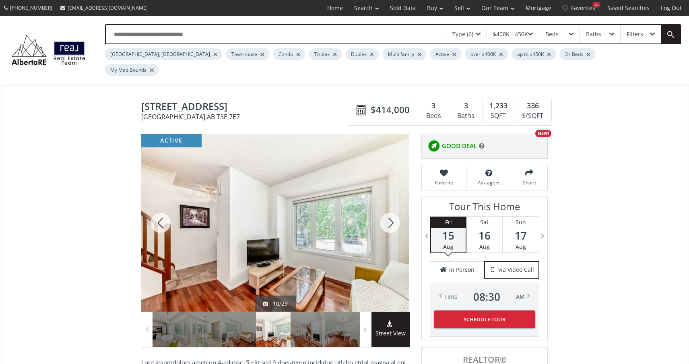
drag, startPoint x: 0, startPoint y: 0, endPoint x: 393, endPoint y: 203, distance: 442.0
click at [393, 203] on div at bounding box center [390, 222] width 39 height 177
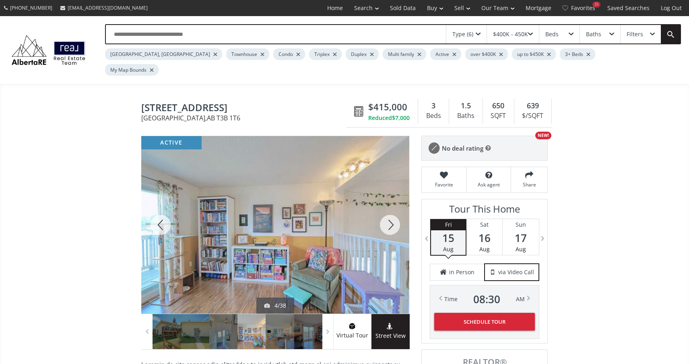
click at [393, 203] on div at bounding box center [390, 224] width 39 height 177
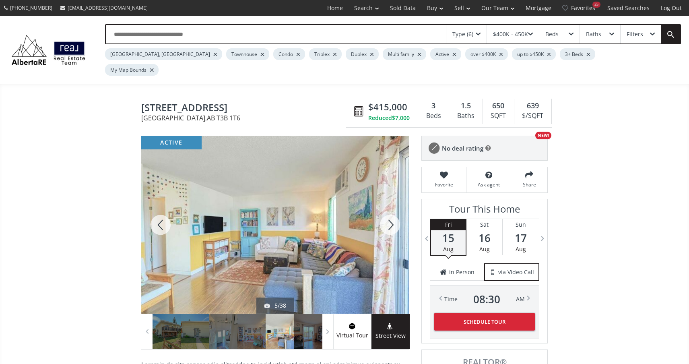
click at [393, 203] on div at bounding box center [390, 224] width 39 height 177
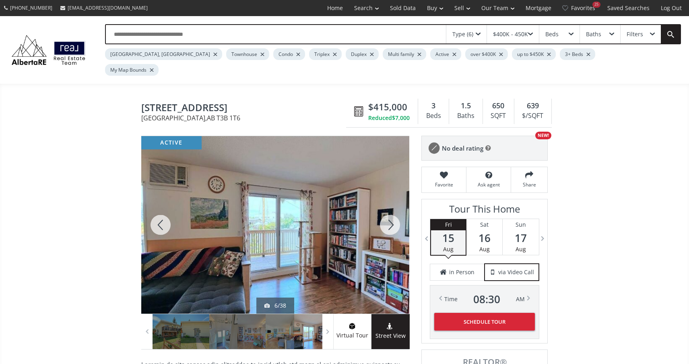
click at [393, 203] on div at bounding box center [390, 224] width 39 height 177
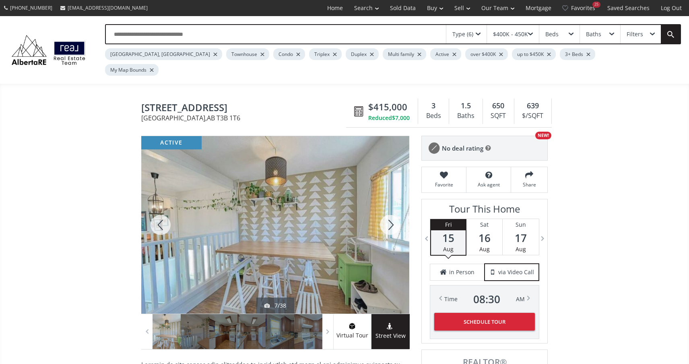
click at [393, 203] on div at bounding box center [390, 224] width 39 height 177
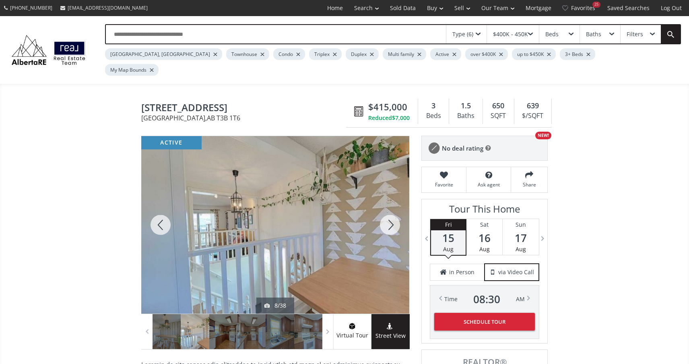
click at [394, 203] on div at bounding box center [390, 224] width 39 height 177
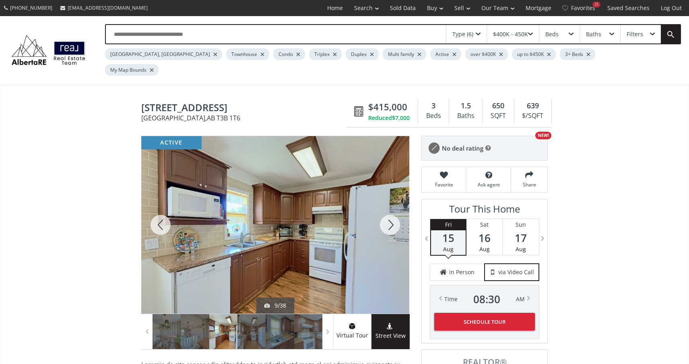
click at [394, 203] on div at bounding box center [390, 224] width 39 height 177
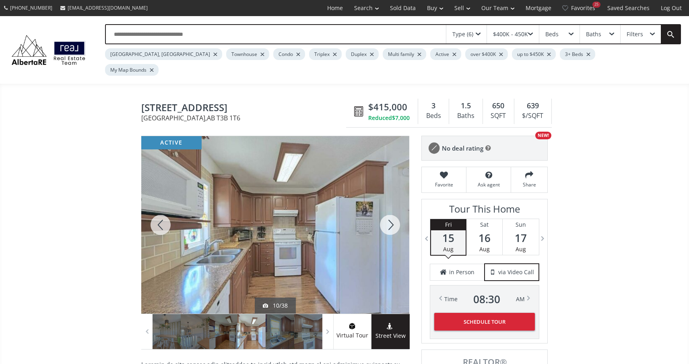
click at [394, 203] on div at bounding box center [390, 224] width 39 height 177
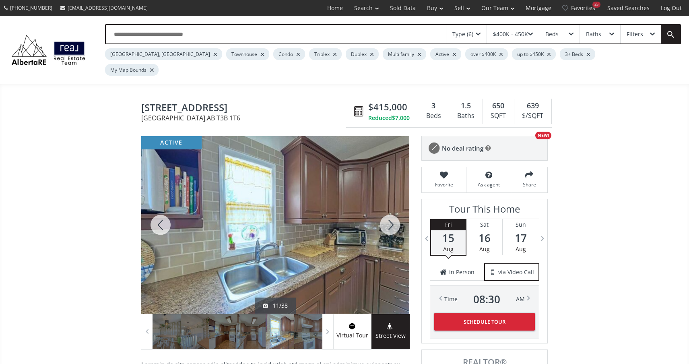
click at [394, 203] on div at bounding box center [390, 224] width 39 height 177
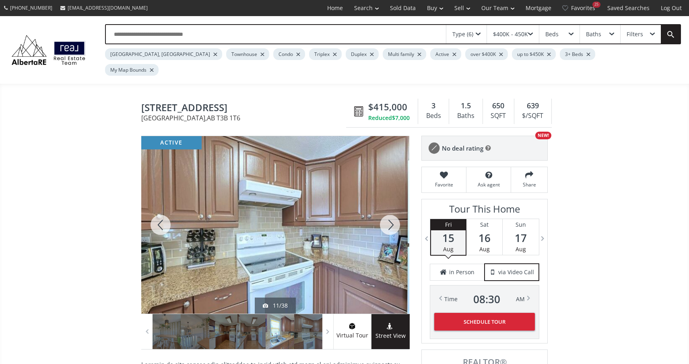
click at [394, 203] on div at bounding box center [390, 224] width 39 height 177
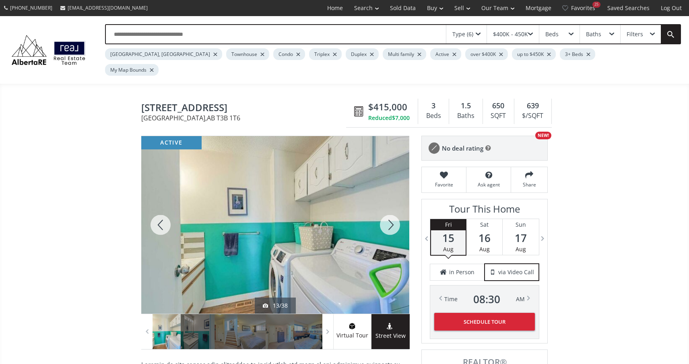
click at [394, 203] on div at bounding box center [390, 224] width 39 height 177
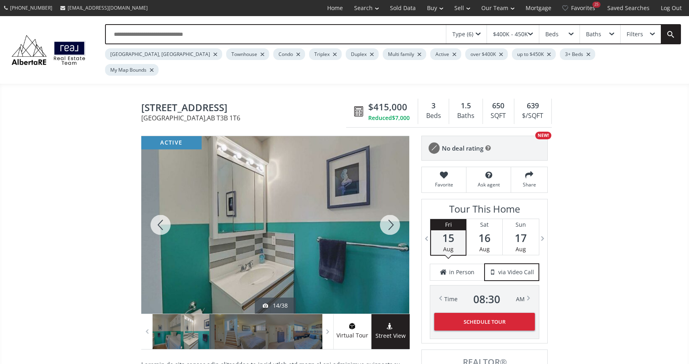
click at [394, 203] on div at bounding box center [390, 224] width 39 height 177
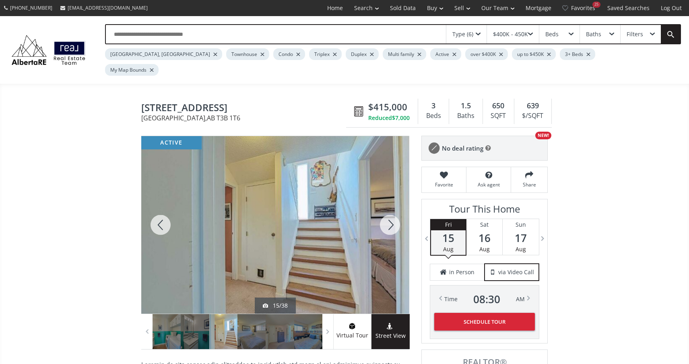
click at [394, 203] on div at bounding box center [390, 224] width 39 height 177
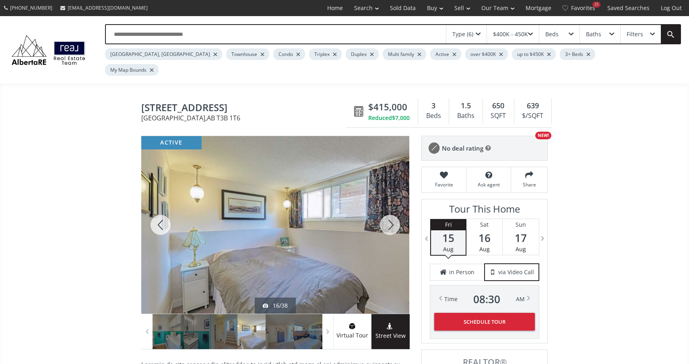
click at [394, 203] on div at bounding box center [390, 224] width 39 height 177
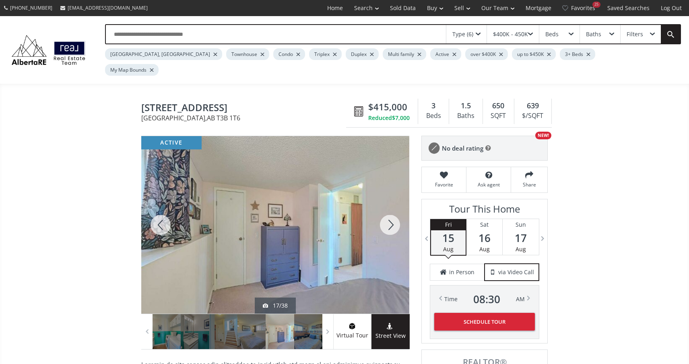
click at [394, 203] on div at bounding box center [390, 224] width 39 height 177
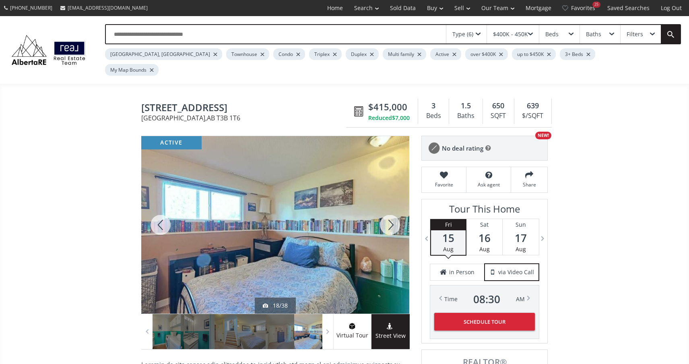
click at [394, 204] on div at bounding box center [390, 224] width 39 height 177
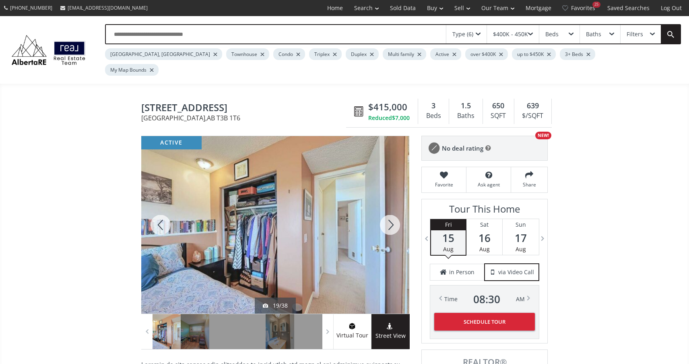
click at [394, 204] on div at bounding box center [390, 224] width 39 height 177
